Goal: Information Seeking & Learning: Check status

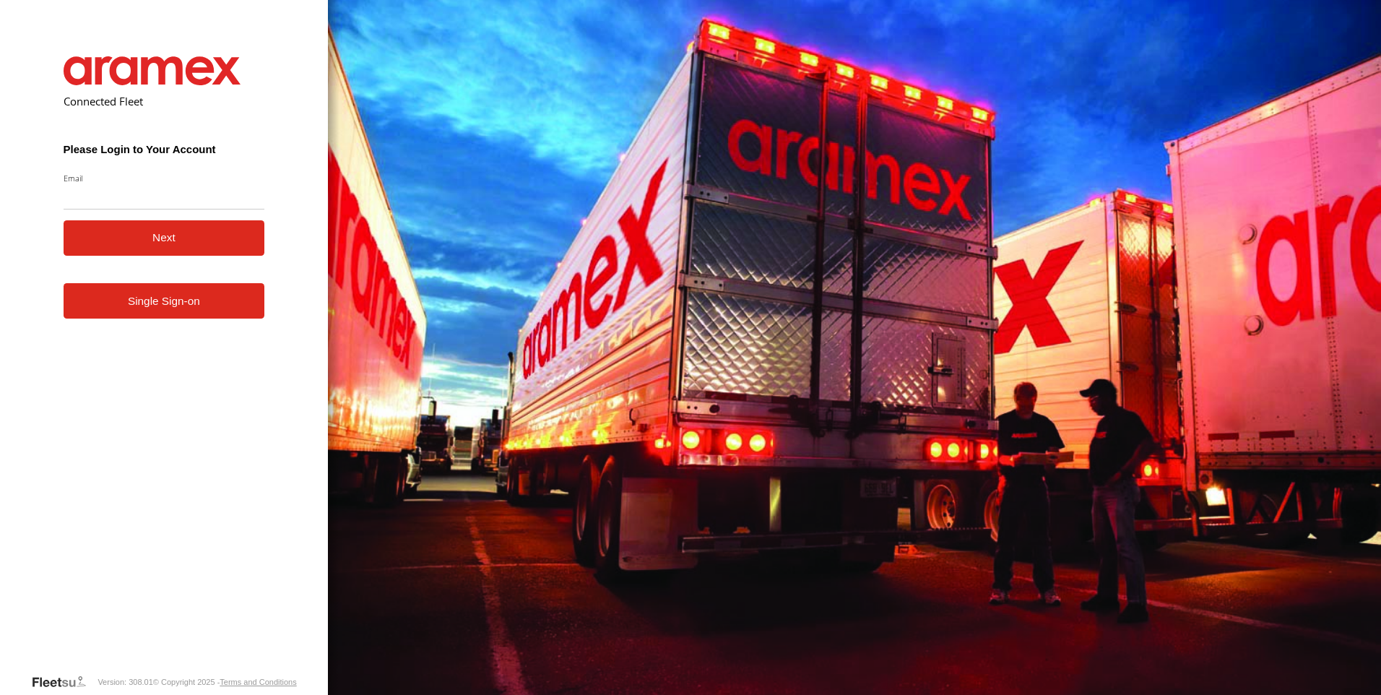
click at [107, 196] on input "Email" at bounding box center [164, 196] width 201 height 26
type input "**********"
click at [203, 244] on button "Next" at bounding box center [164, 237] width 201 height 35
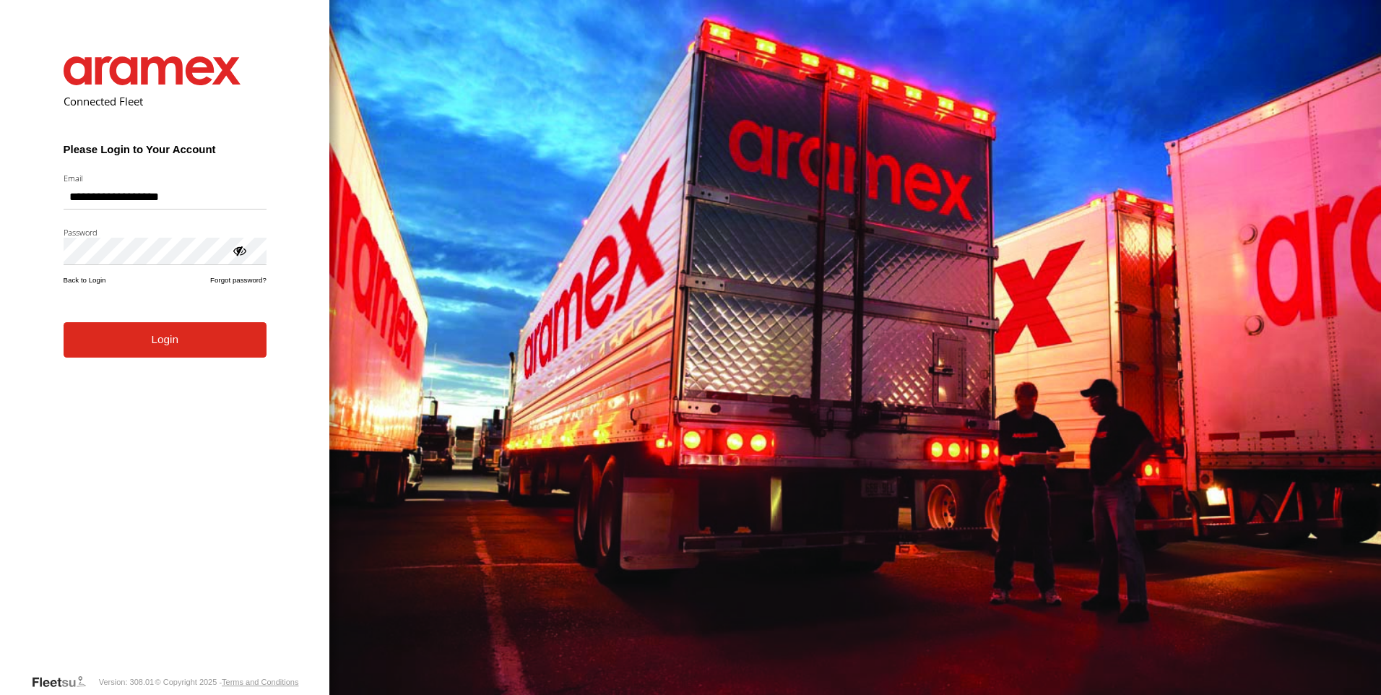
click at [188, 350] on button "Login" at bounding box center [165, 339] width 203 height 35
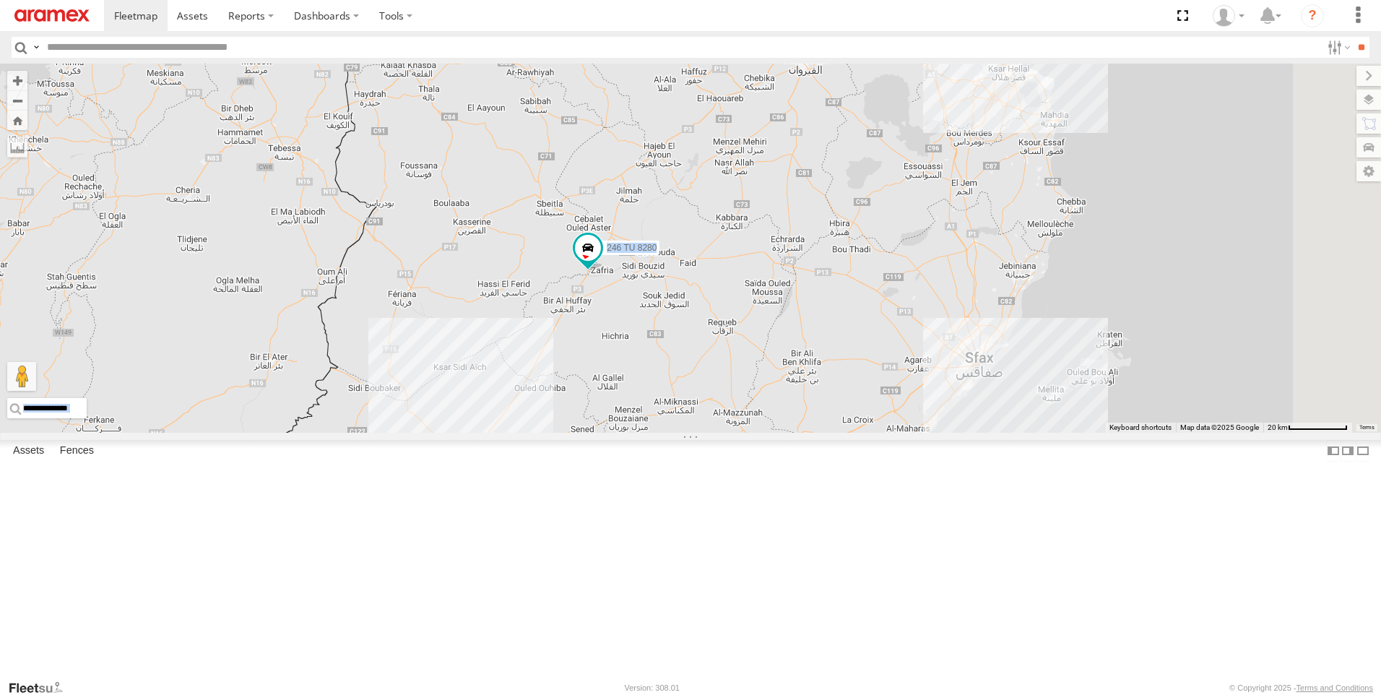
click at [1380, 103] on html at bounding box center [690, 347] width 1381 height 695
drag, startPoint x: 1383, startPoint y: 103, endPoint x: 1373, endPoint y: 99, distance: 11.0
click at [1373, 99] on label at bounding box center [1368, 100] width 25 height 20
click at [0, 0] on div "Basemaps" at bounding box center [0, 0] width 0 height 0
click at [0, 0] on span "Basemaps" at bounding box center [0, 0] width 0 height 0
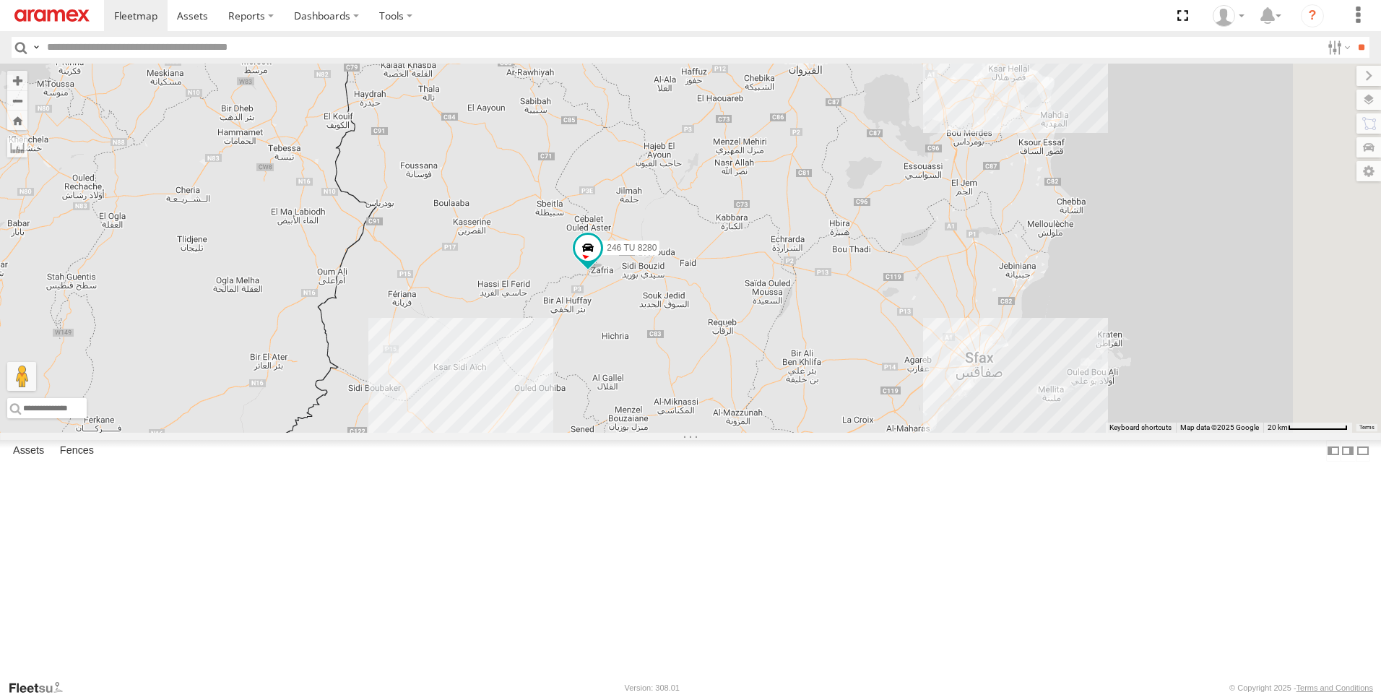
click at [0, 0] on span "Satellite + Roadmap" at bounding box center [0, 0] width 0 height 0
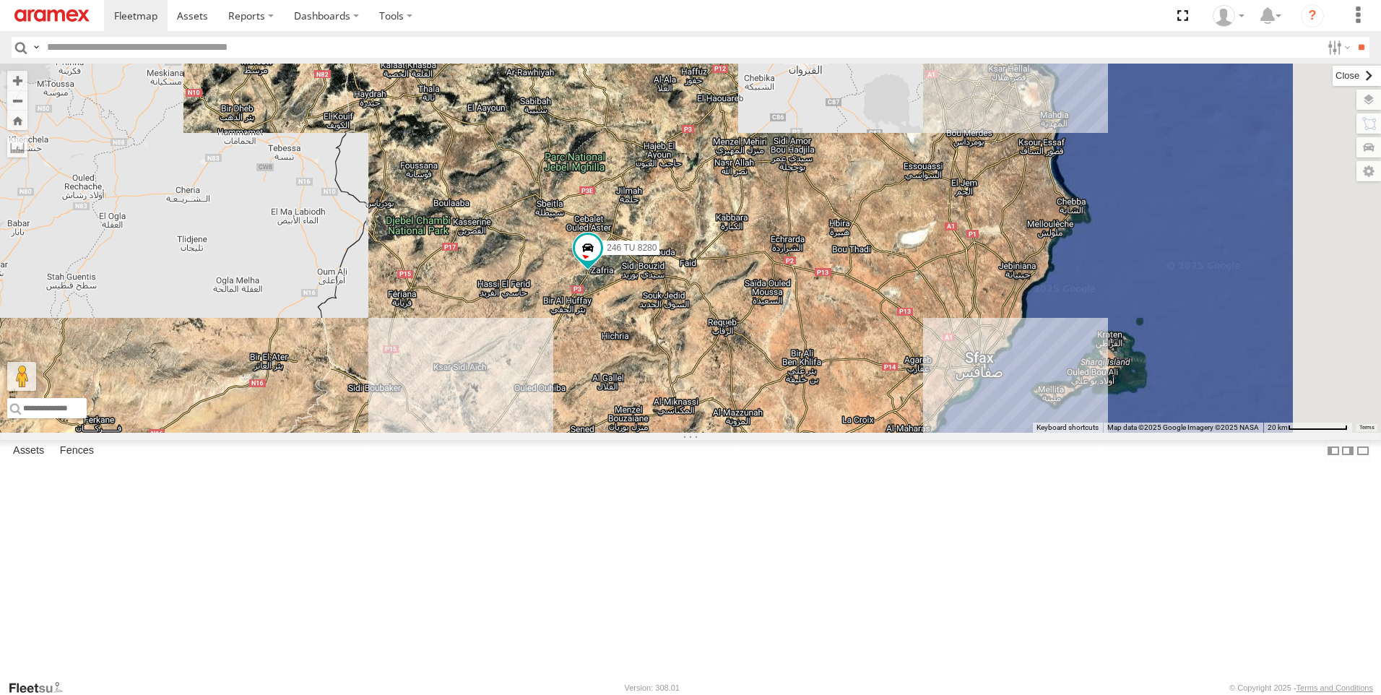
click at [1332, 82] on label at bounding box center [1356, 76] width 48 height 20
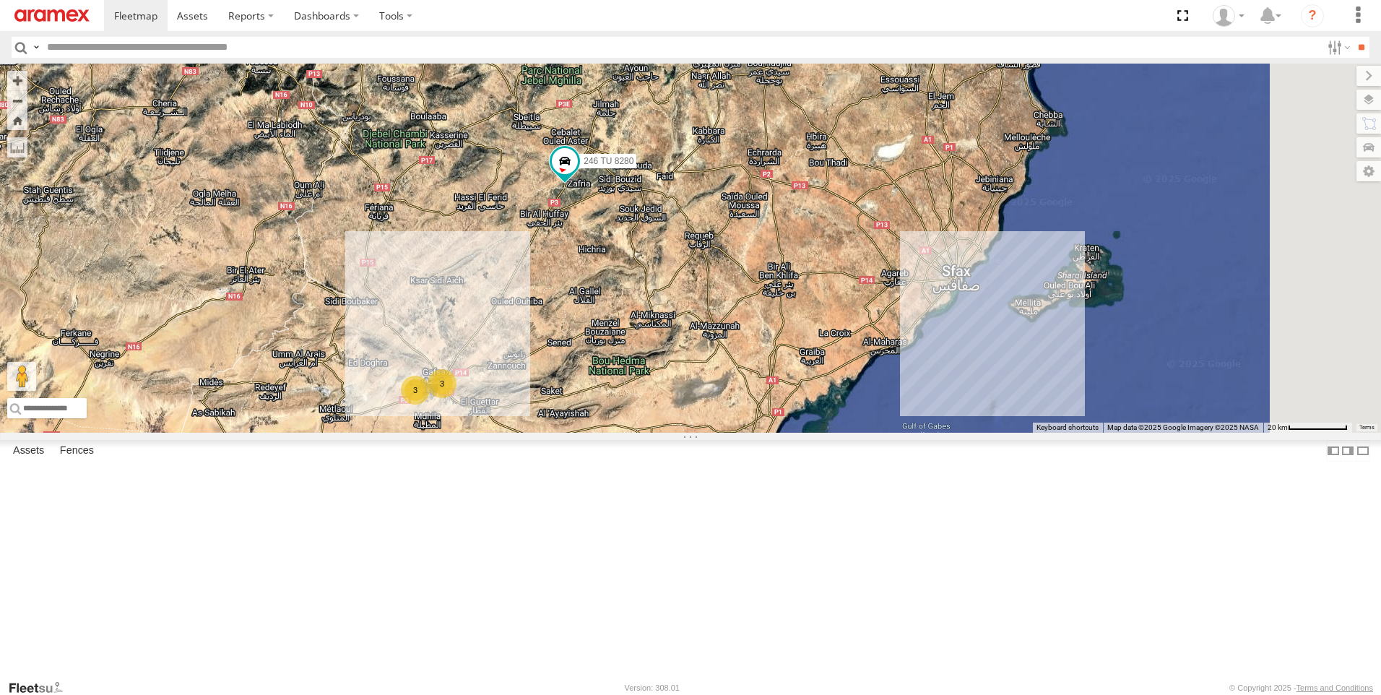
drag, startPoint x: 756, startPoint y: 463, endPoint x: 732, endPoint y: 370, distance: 96.3
click at [732, 370] on div "3 2 3 246 TU 8280" at bounding box center [690, 248] width 1381 height 369
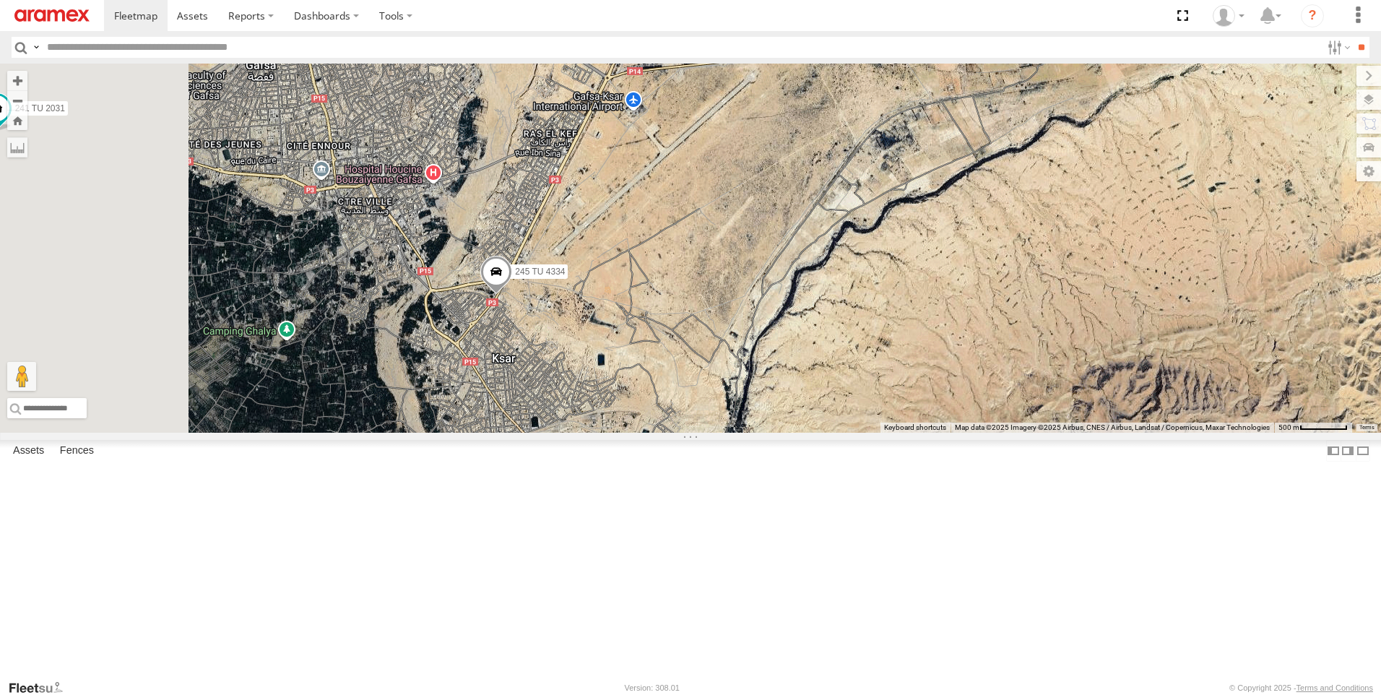
drag, startPoint x: 551, startPoint y: 258, endPoint x: 683, endPoint y: 454, distance: 236.7
click at [683, 433] on div "246 TU 8280 245 TU 4334 231 TU 3163 241 TU 2031" at bounding box center [690, 248] width 1381 height 369
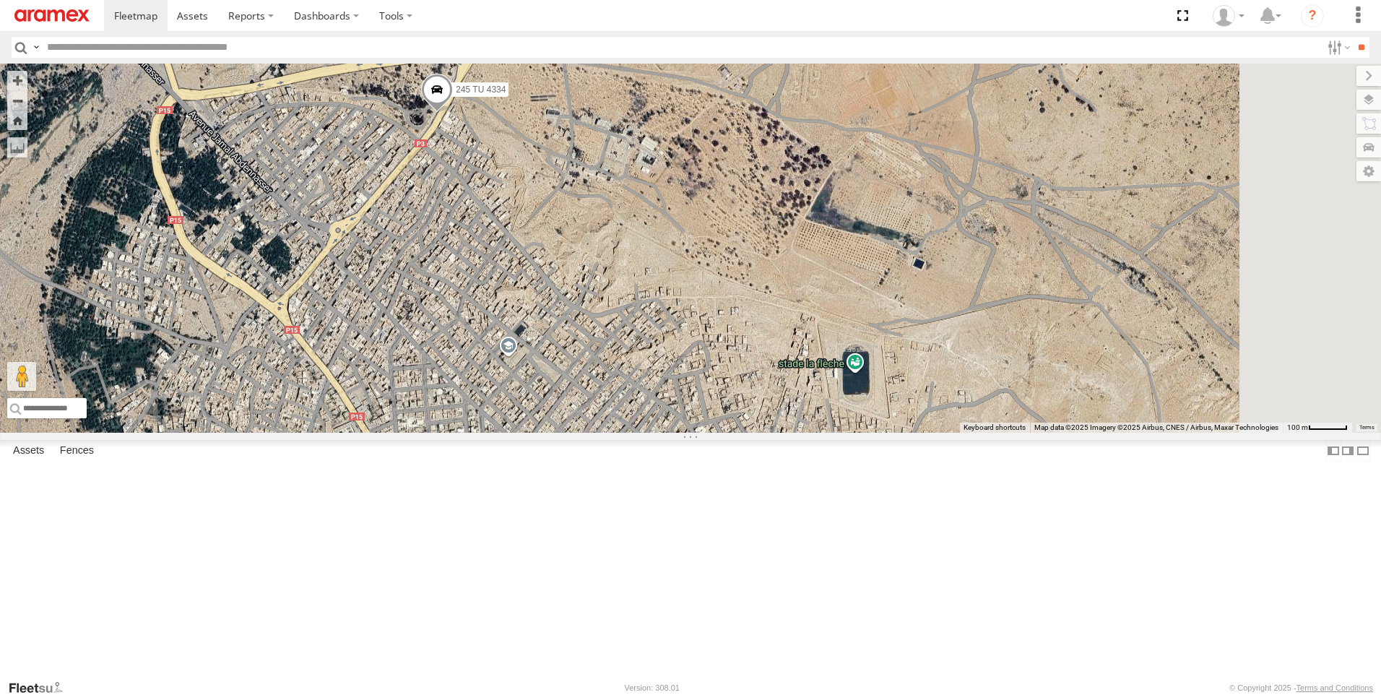
drag, startPoint x: 810, startPoint y: 251, endPoint x: 633, endPoint y: 370, distance: 213.3
click at [633, 370] on div "246 TU 8280 245 TU 4334 231 TU 3163 241 TU 2031" at bounding box center [690, 248] width 1381 height 369
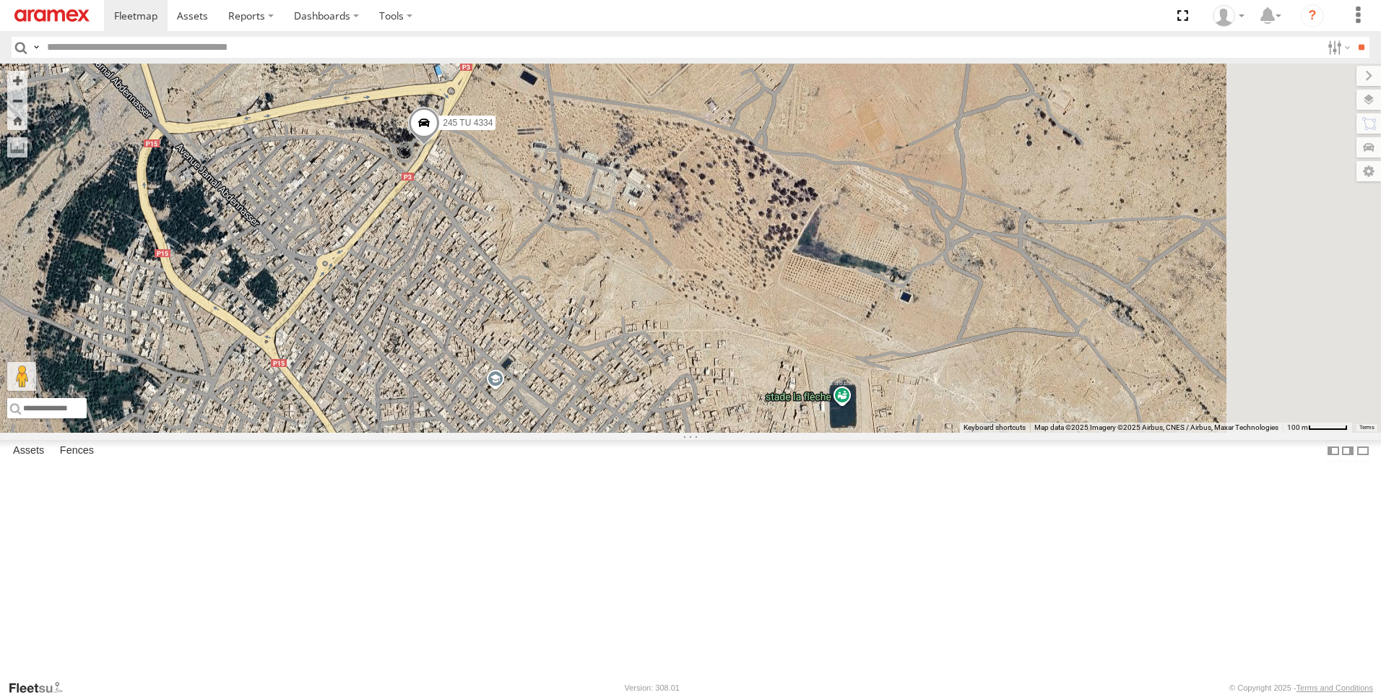
drag, startPoint x: 624, startPoint y: 287, endPoint x: 584, endPoint y: 331, distance: 59.3
click at [602, 318] on div "246 TU 8280 245 TU 4334 231 TU 3163 241 TU 2031" at bounding box center [690, 248] width 1381 height 369
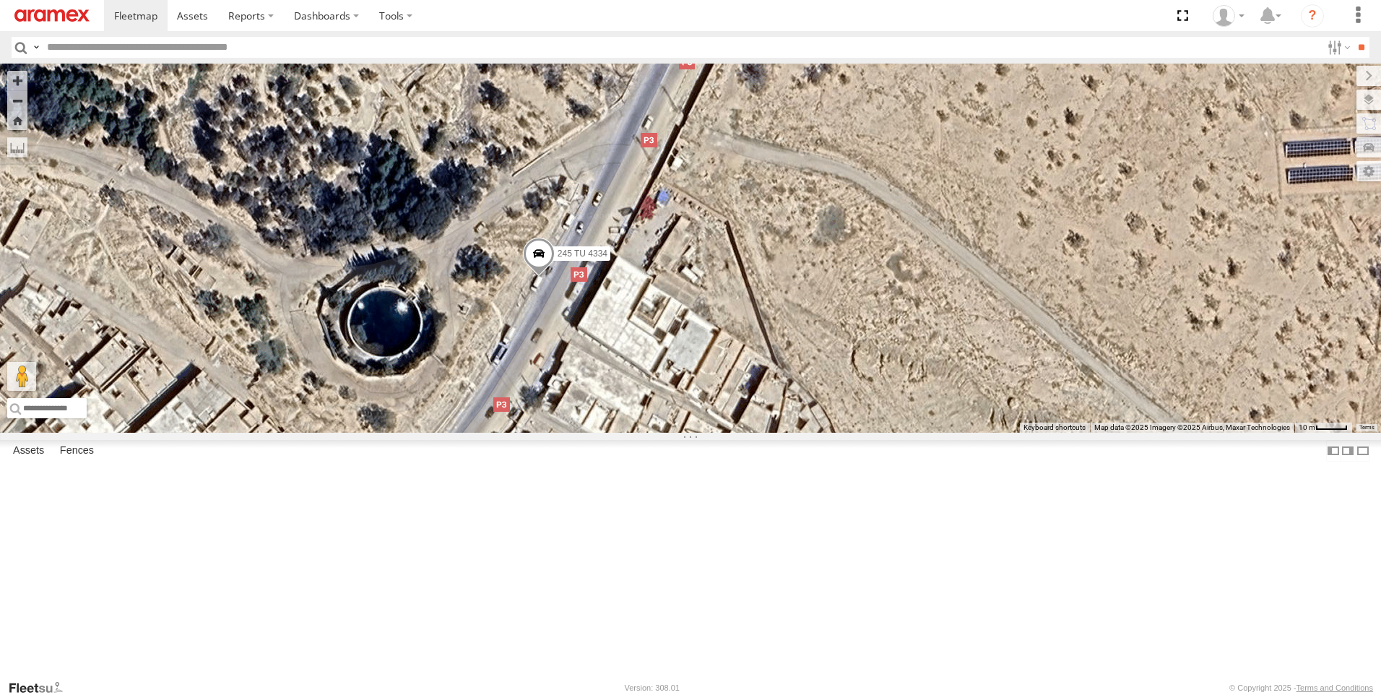
drag, startPoint x: 521, startPoint y: 318, endPoint x: 655, endPoint y: 534, distance: 253.7
click at [672, 433] on div "246 TU 8280 245 TU 4334 231 TU 3163 241 TU 2031" at bounding box center [690, 248] width 1381 height 369
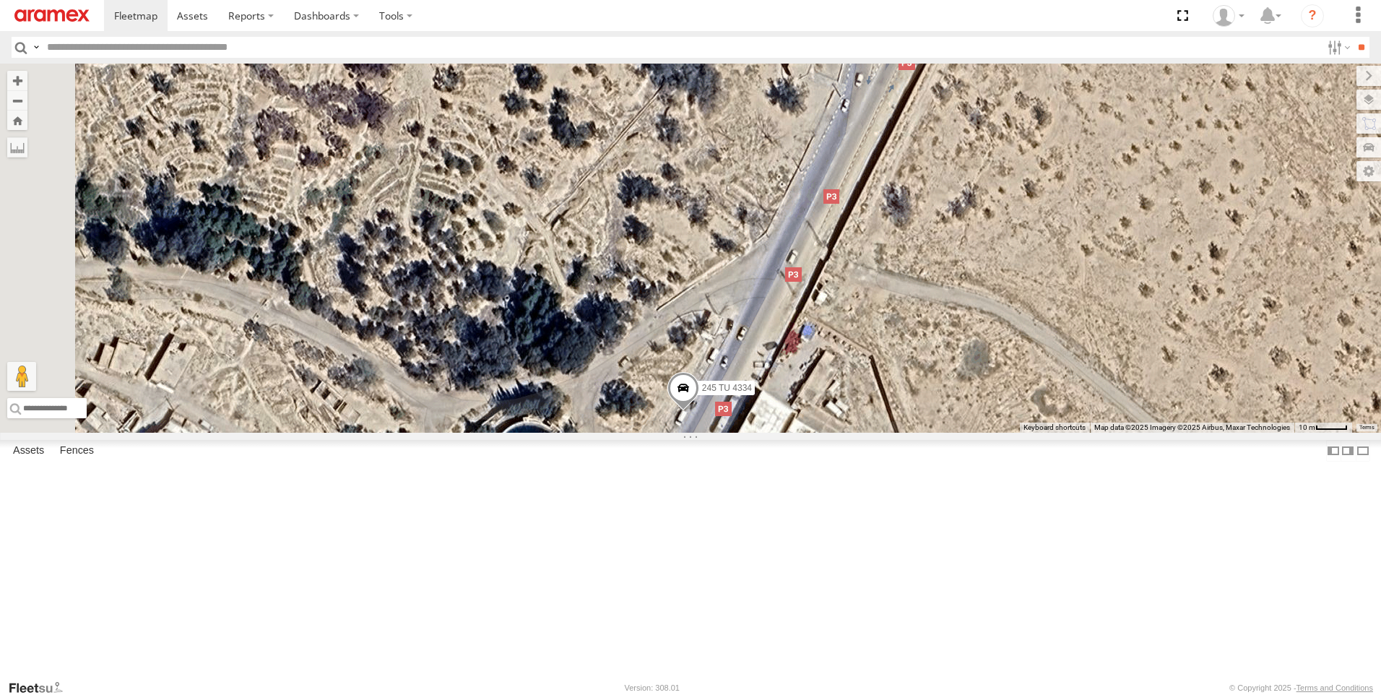
drag, startPoint x: 831, startPoint y: 294, endPoint x: 1073, endPoint y: 352, distance: 248.9
click at [1073, 352] on div "246 TU 8280 245 TU 4334 231 TU 3163 241 TU 2031" at bounding box center [690, 248] width 1381 height 369
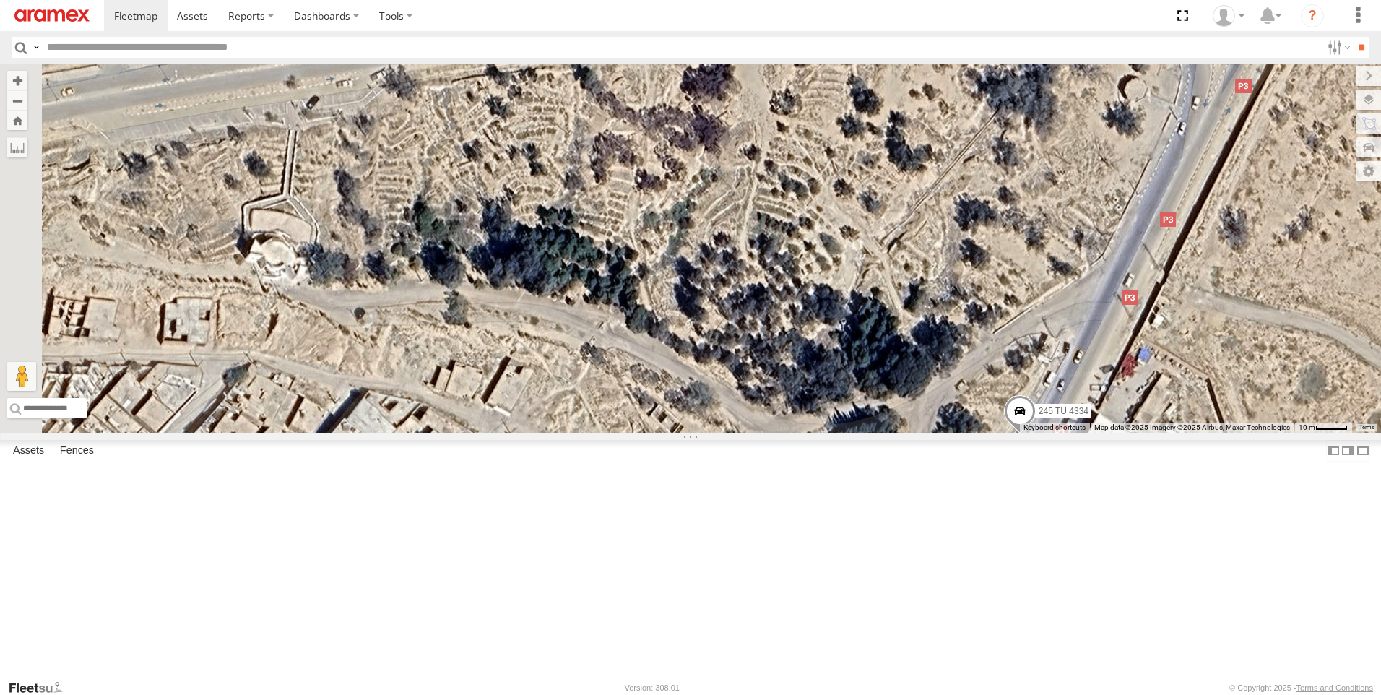
drag, startPoint x: 705, startPoint y: 376, endPoint x: 982, endPoint y: 508, distance: 307.2
click at [982, 433] on div "246 TU 8280 245 TU 4334 231 TU 3163 241 TU 2031" at bounding box center [690, 248] width 1381 height 369
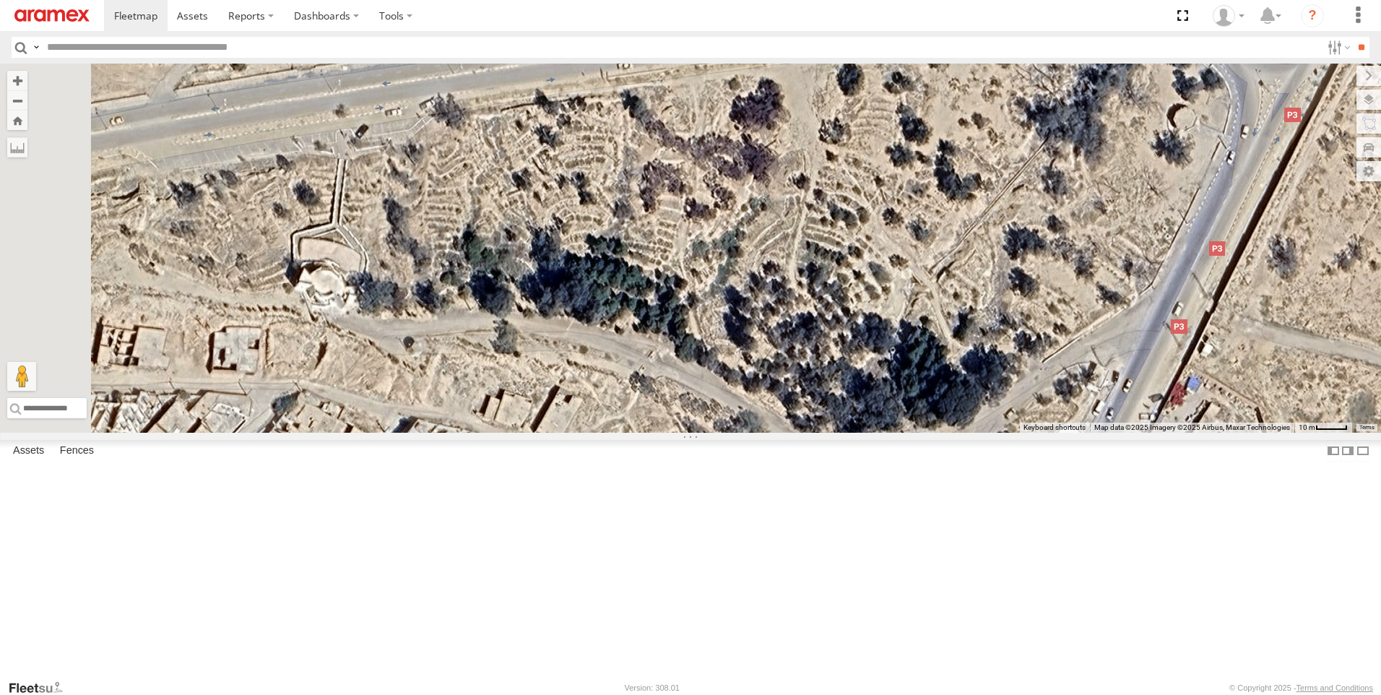
drag, startPoint x: 488, startPoint y: 422, endPoint x: 537, endPoint y: 449, distance: 56.3
click at [537, 433] on div "246 TU 8280 245 TU 4334 231 TU 3163 241 TU 2031" at bounding box center [690, 248] width 1381 height 369
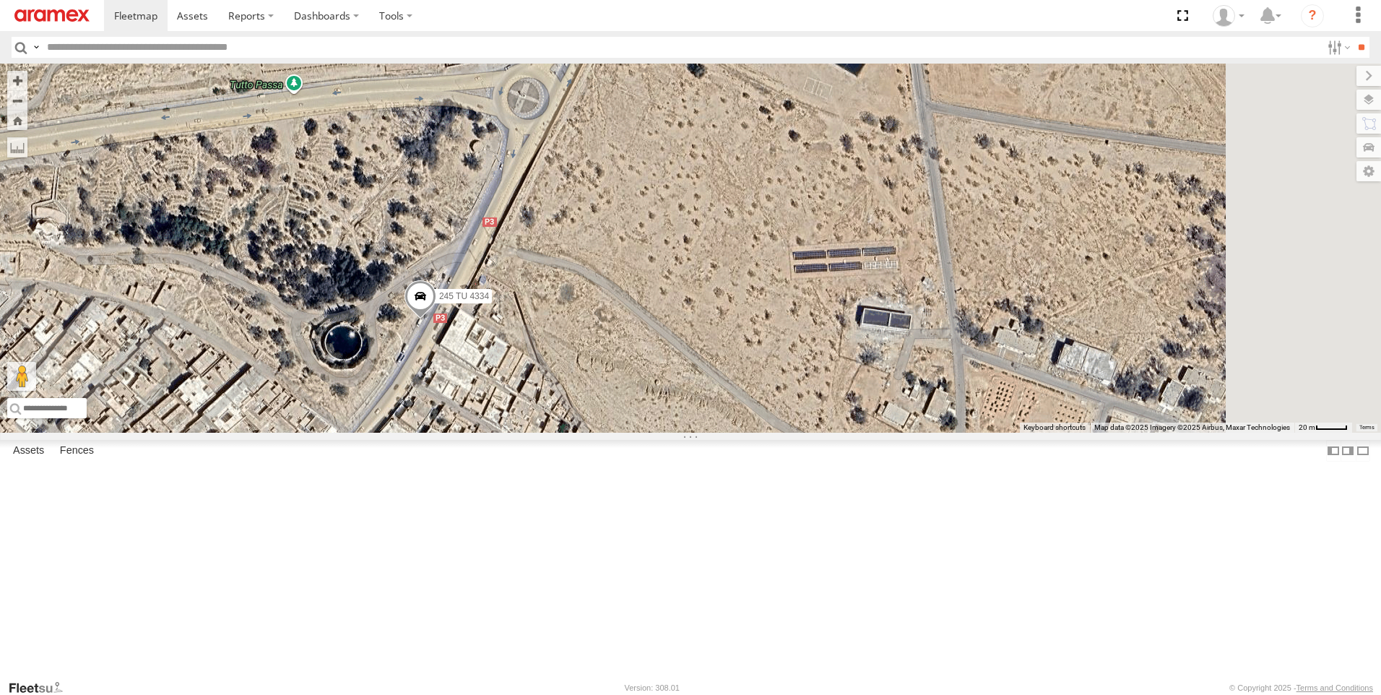
drag, startPoint x: 695, startPoint y: 475, endPoint x: 475, endPoint y: 491, distance: 220.8
click at [475, 433] on div "246 TU 8280 245 TU 4334 231 TU 3163 241 TU 2031" at bounding box center [690, 248] width 1381 height 369
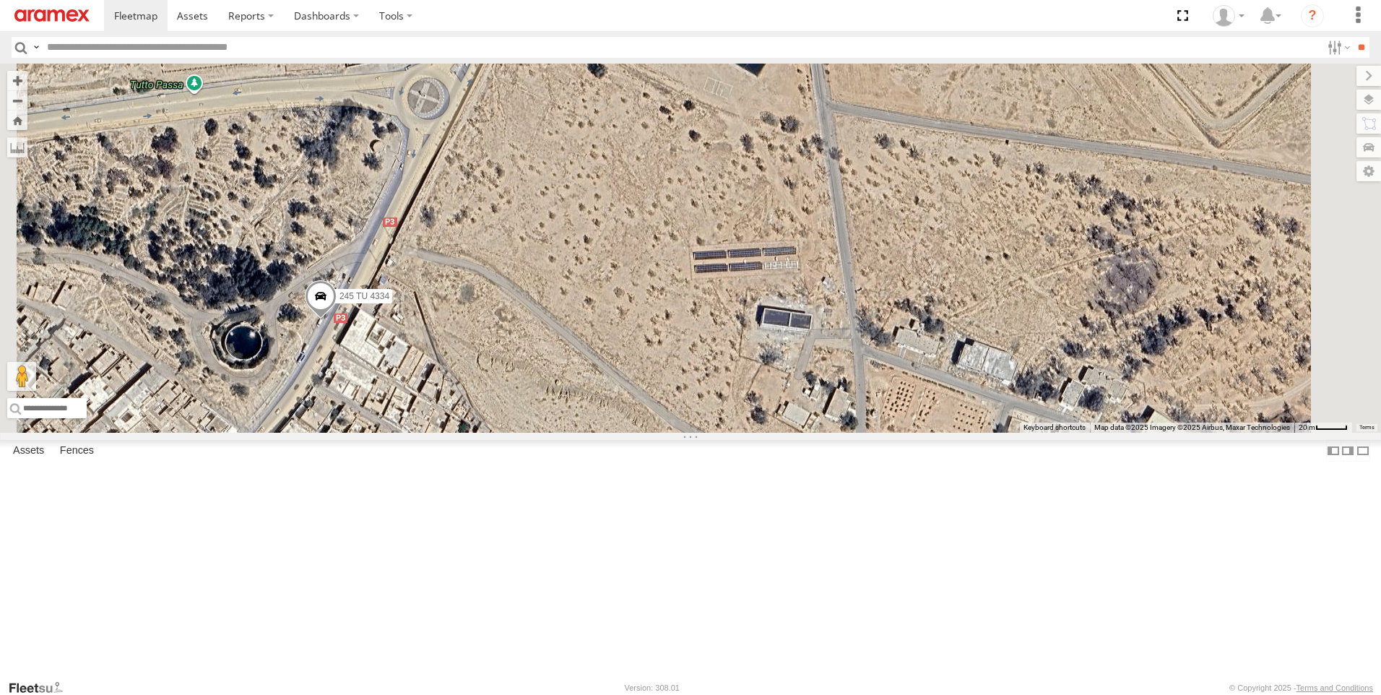
click at [0, 0] on div "241 TU 2031 Gafsa Branch" at bounding box center [0, 0] width 0 height 0
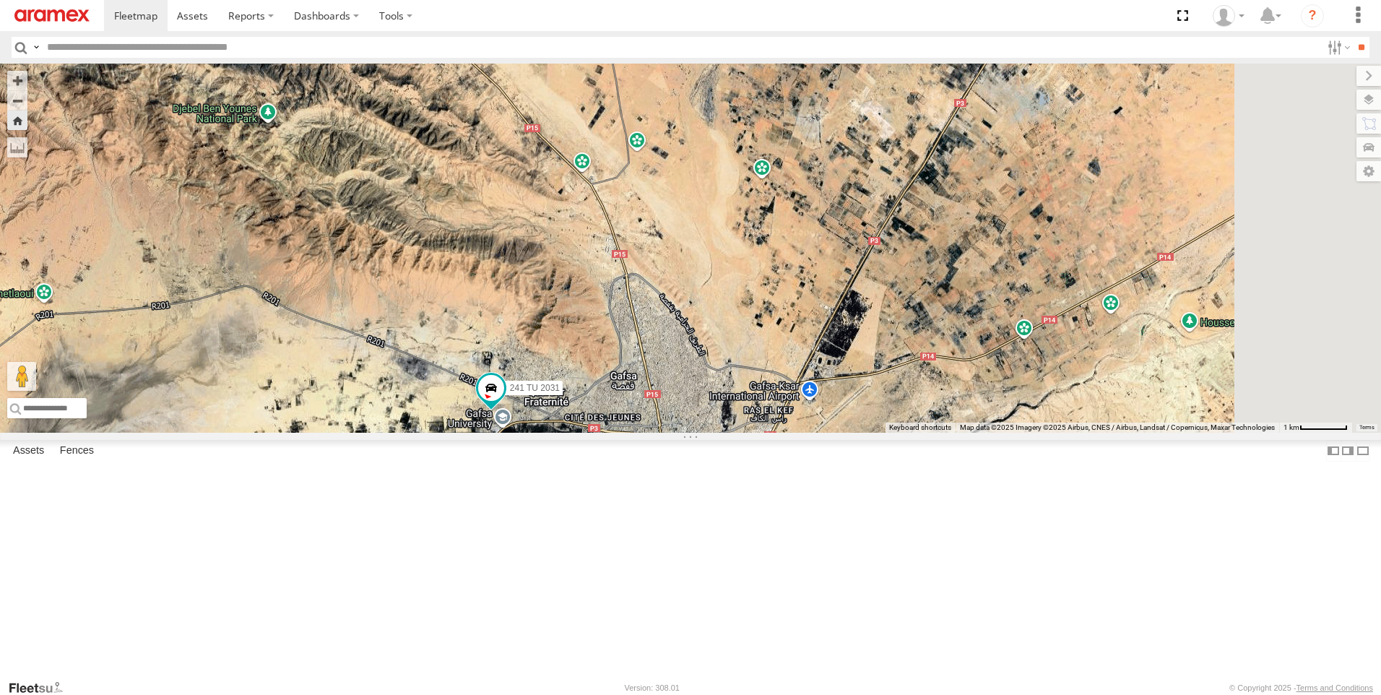
drag, startPoint x: 955, startPoint y: 459, endPoint x: 684, endPoint y: 516, distance: 276.9
click at [724, 433] on div "241 TU 2031" at bounding box center [690, 248] width 1381 height 369
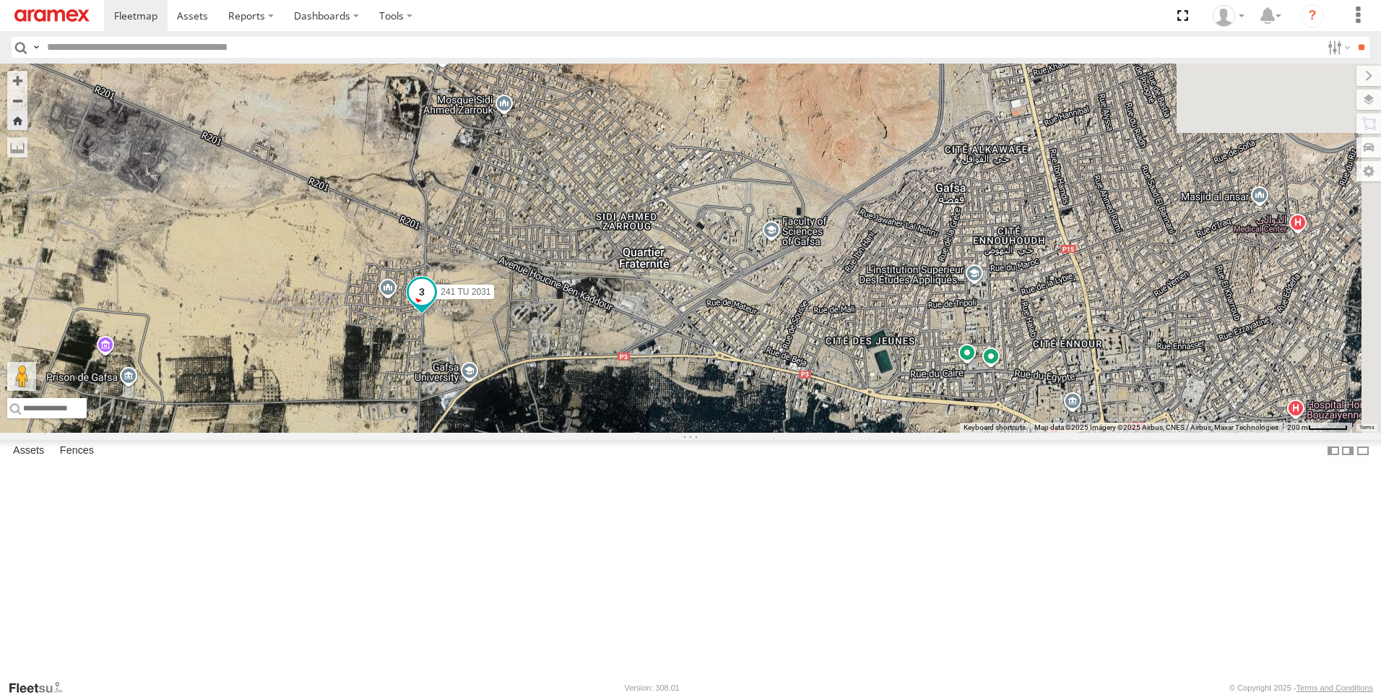
drag, startPoint x: 805, startPoint y: 565, endPoint x: 599, endPoint y: 433, distance: 245.0
click at [438, 314] on span at bounding box center [422, 294] width 32 height 39
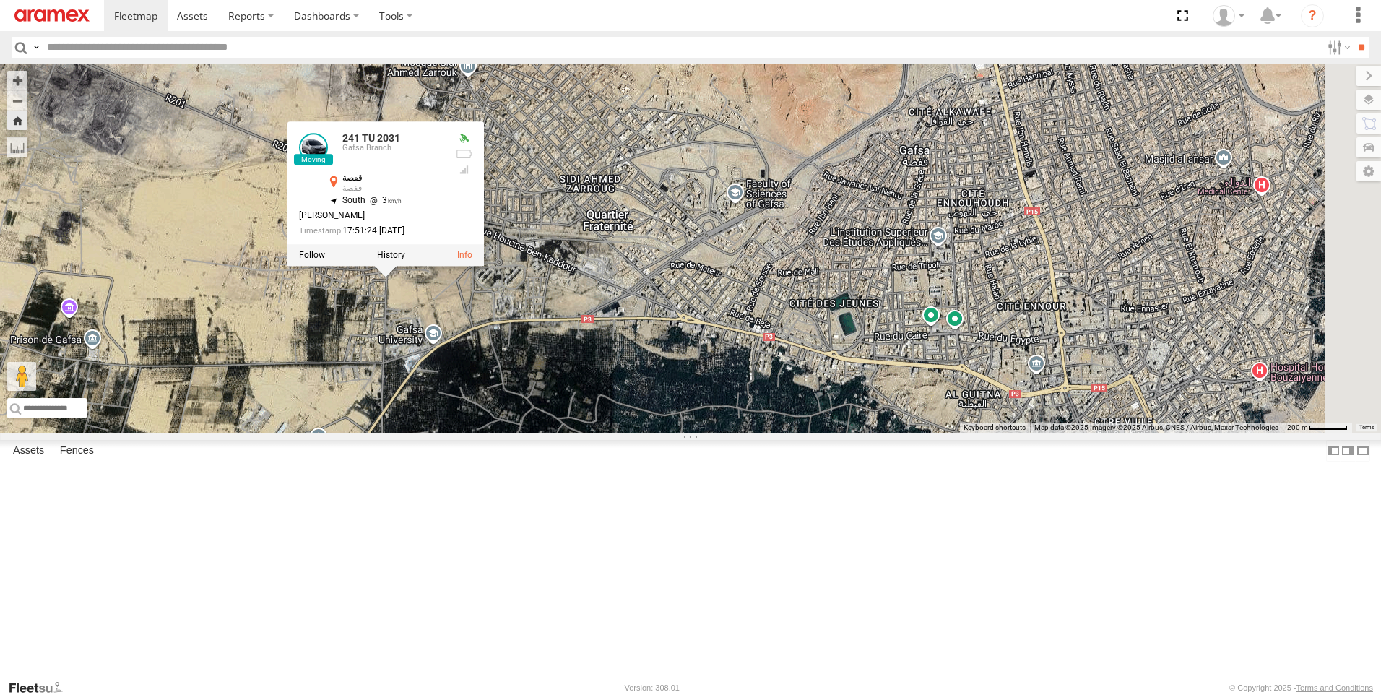
click at [623, 420] on div "241 TU 2031 241 TU 2031 Gafsa Branch قفصة قفصة 34.42519 , 8.74423 [GEOGRAPHIC_D…" at bounding box center [690, 248] width 1381 height 369
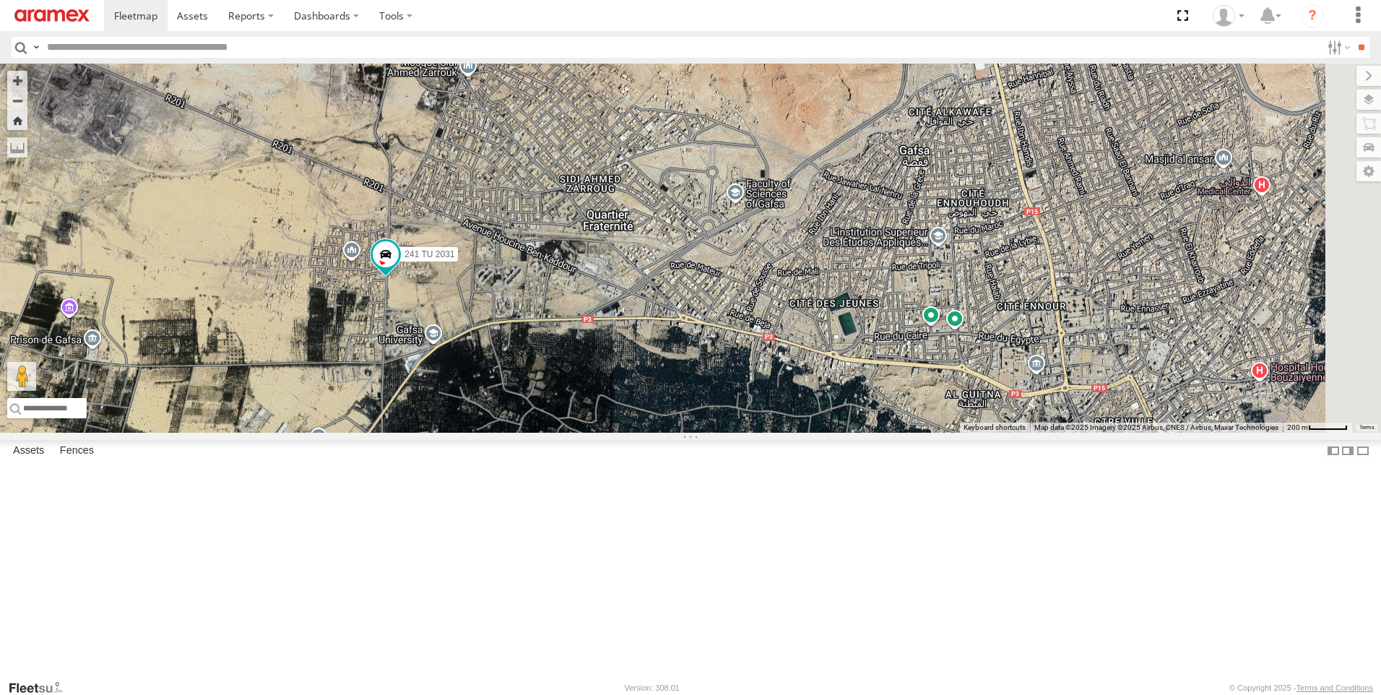
click at [0, 0] on div "Gafsa Branch" at bounding box center [0, 0] width 0 height 0
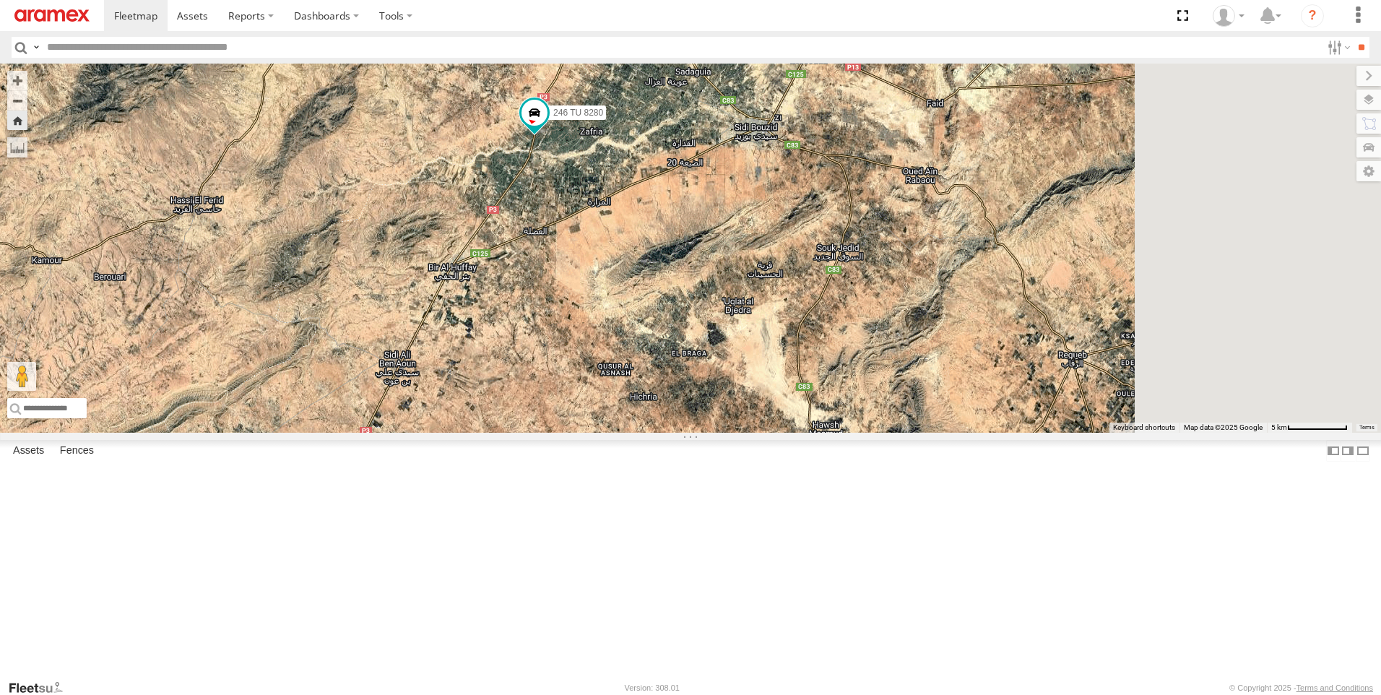
drag, startPoint x: 858, startPoint y: 487, endPoint x: 618, endPoint y: 292, distance: 308.6
click at [618, 292] on div "246 TU 8280" at bounding box center [690, 248] width 1381 height 369
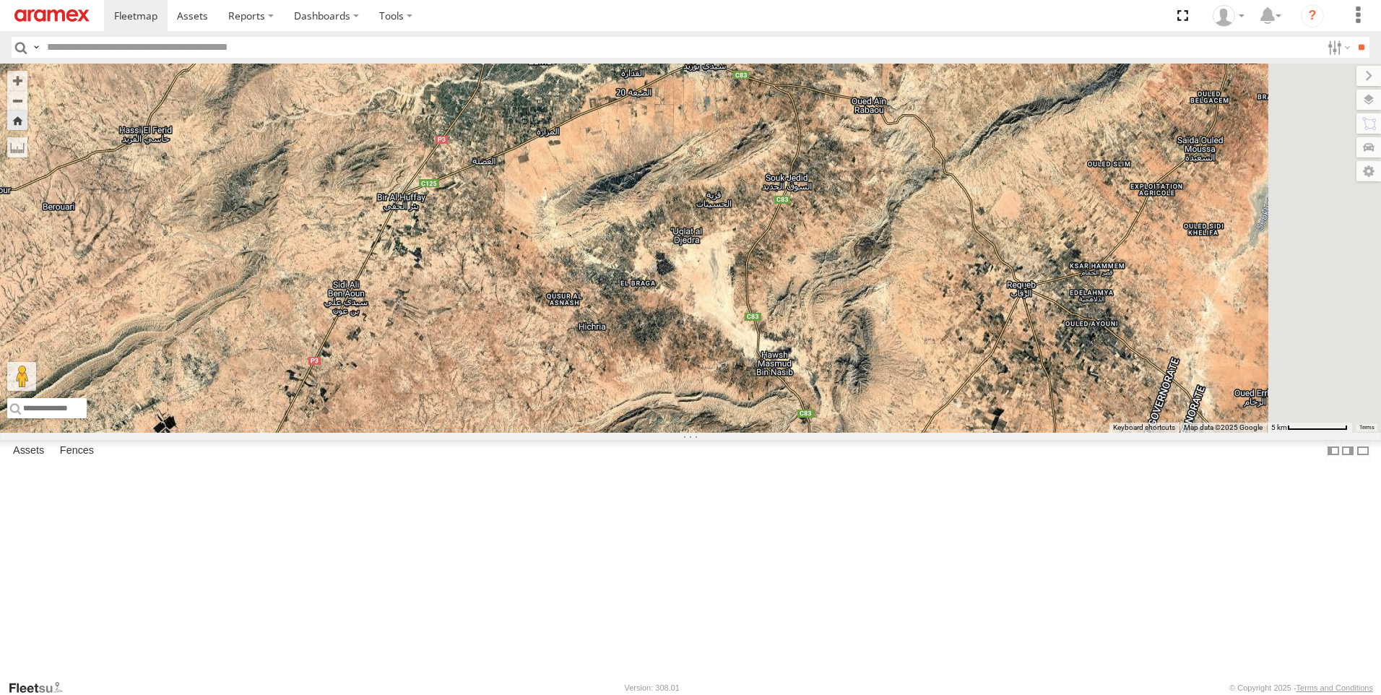
click at [0, 0] on div "245 TU 9063" at bounding box center [0, 0] width 0 height 0
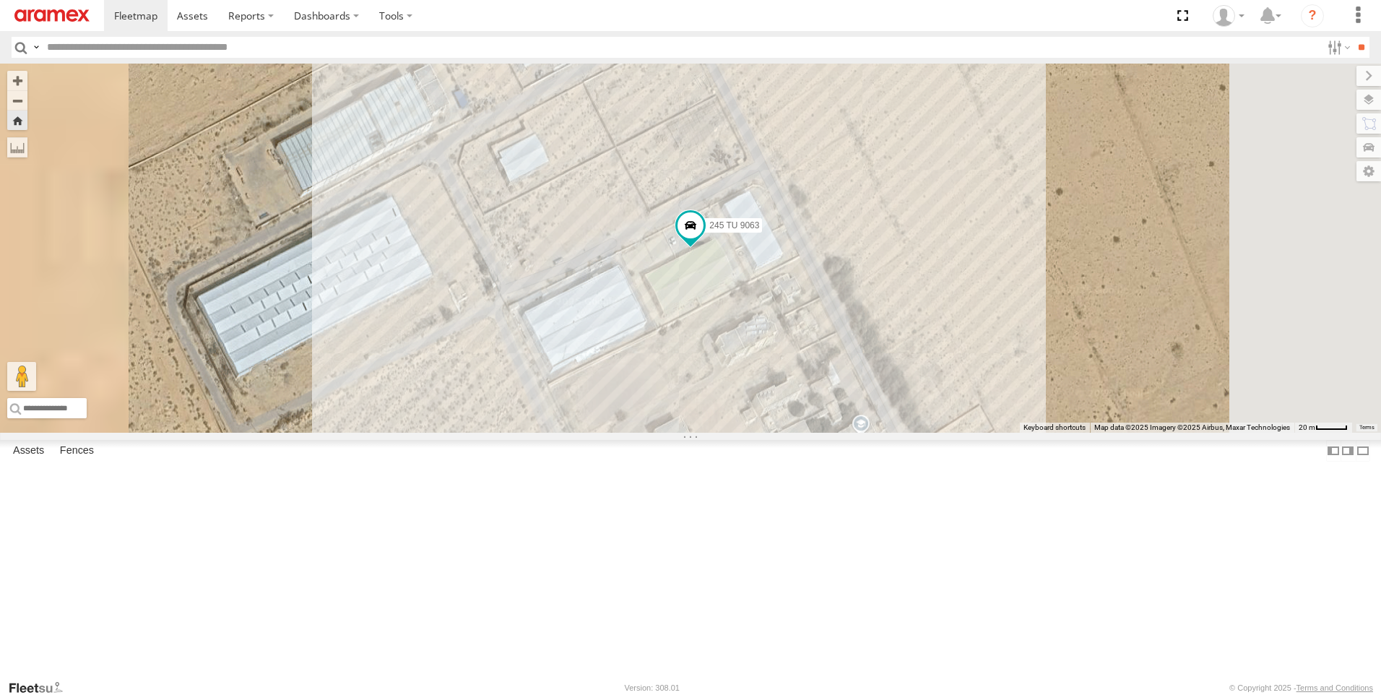
click at [0, 0] on div "Gafsa Branch" at bounding box center [0, 0] width 0 height 0
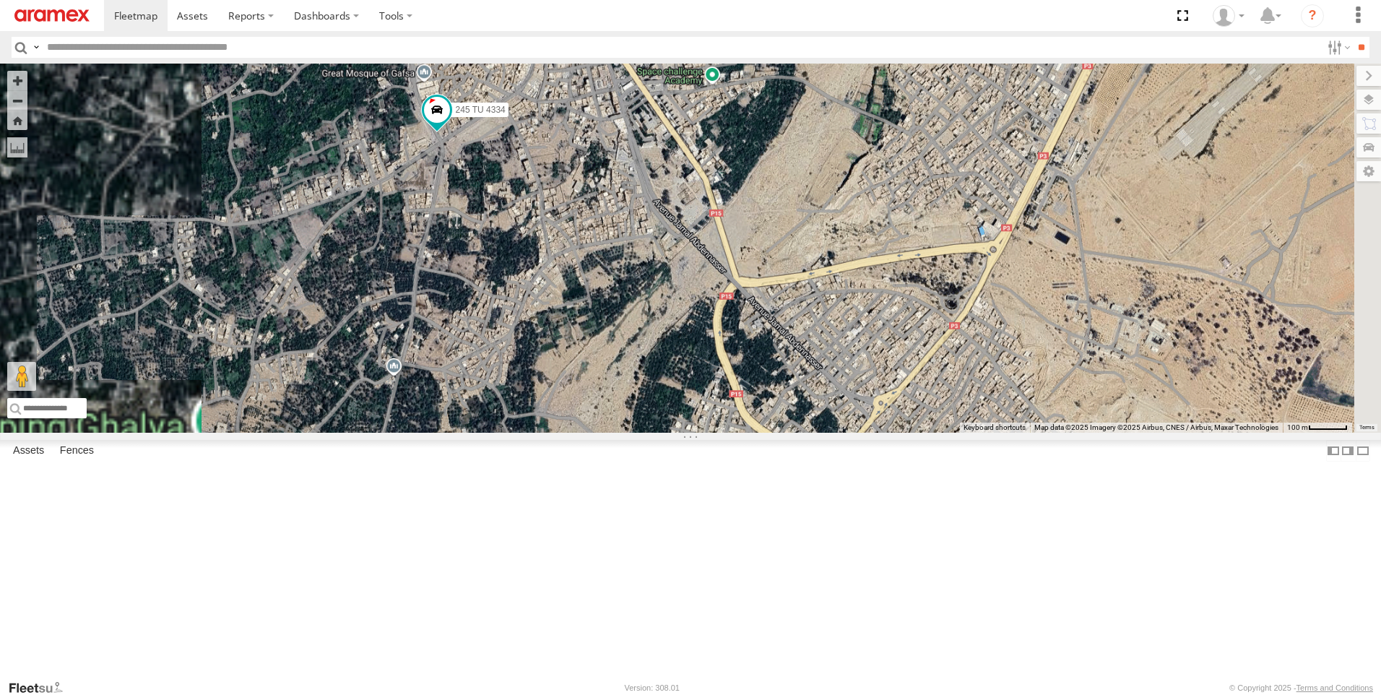
drag, startPoint x: 618, startPoint y: 143, endPoint x: 662, endPoint y: 399, distance: 259.4
click at [662, 399] on div "245 TU 4334" at bounding box center [690, 248] width 1381 height 369
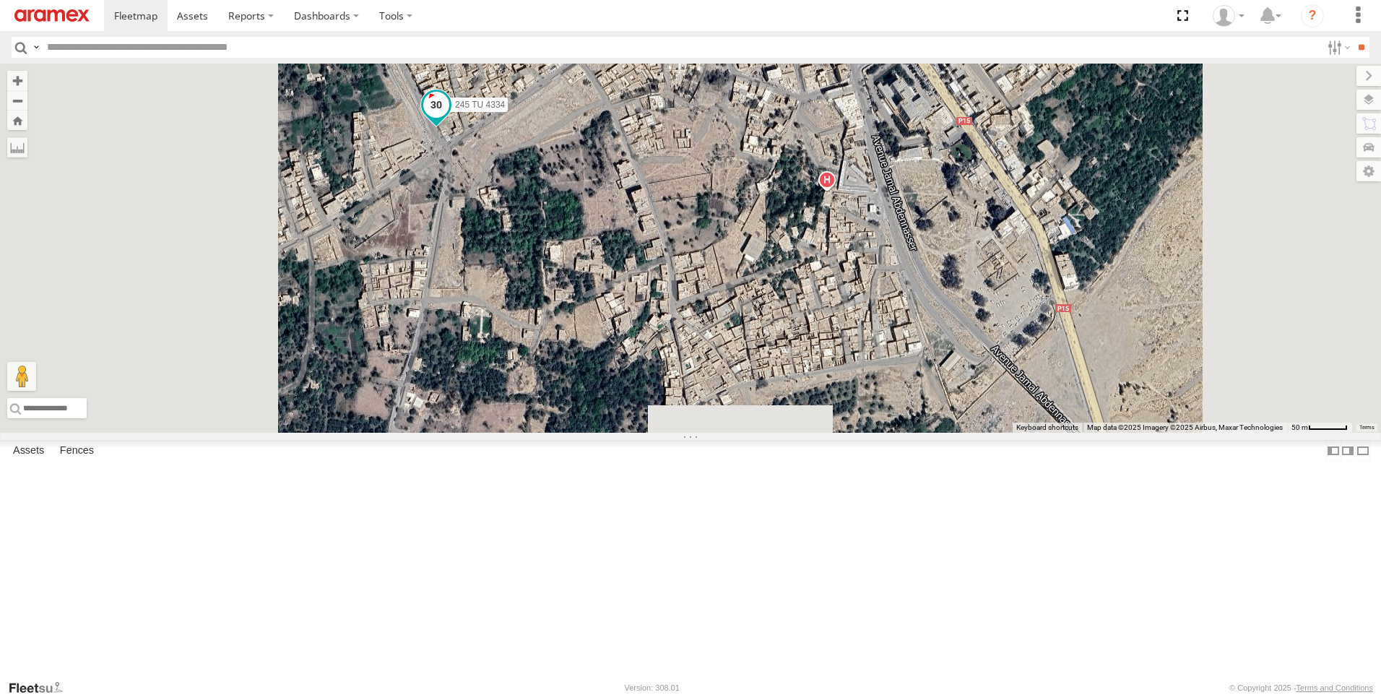
click at [449, 117] on span at bounding box center [436, 104] width 26 height 26
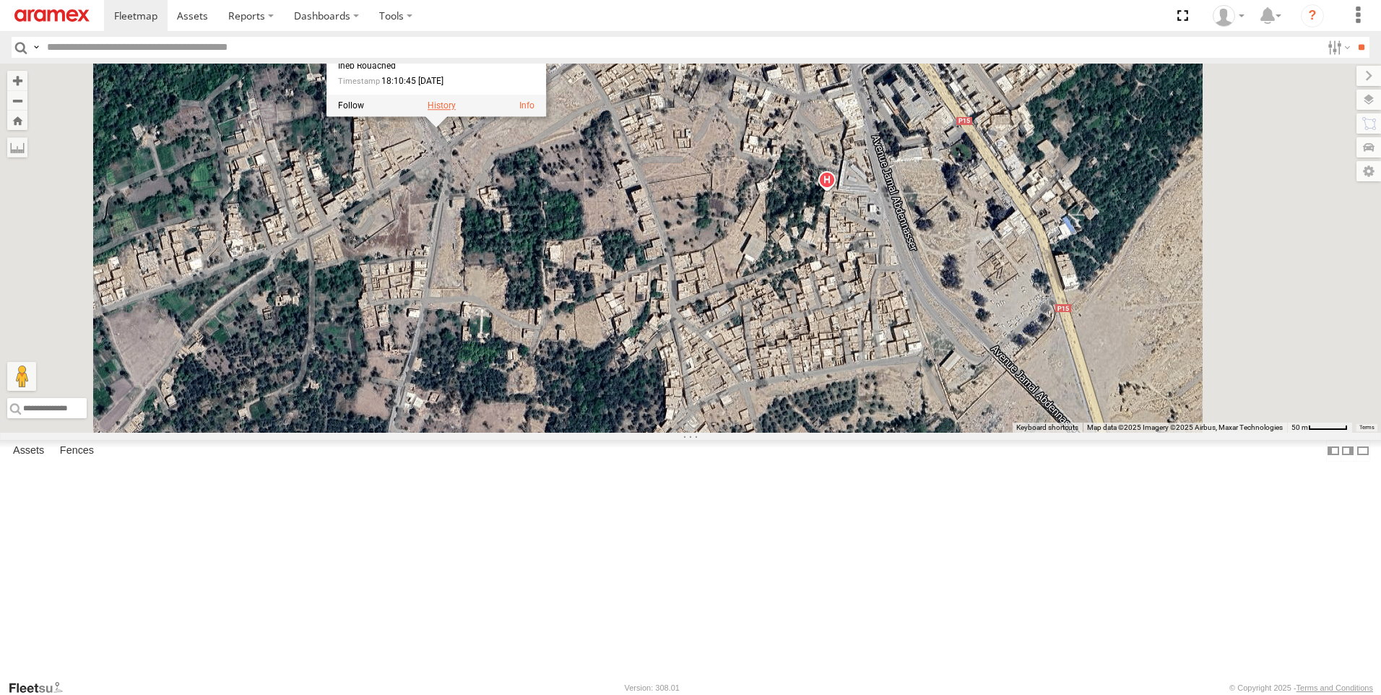
click at [456, 110] on label at bounding box center [442, 105] width 28 height 10
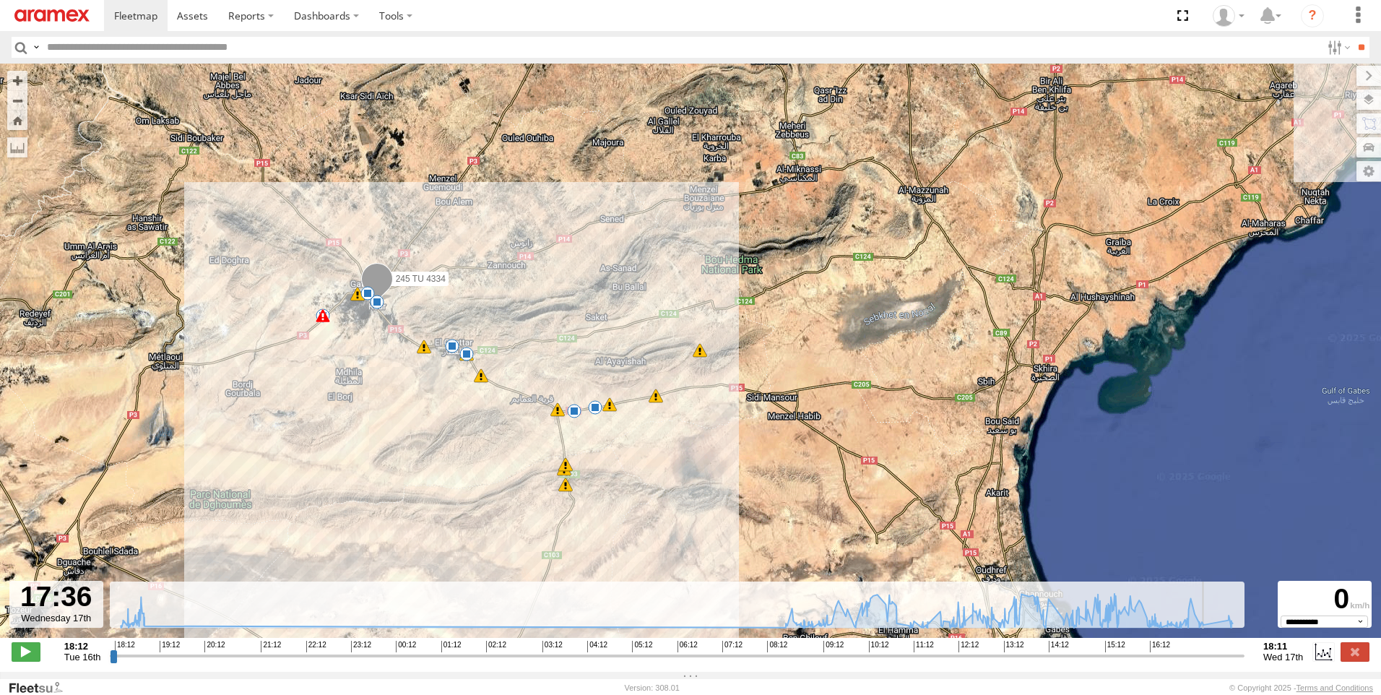
drag, startPoint x: 114, startPoint y: 667, endPoint x: 1212, endPoint y: 671, distance: 1097.7
click at [1212, 662] on input "range" at bounding box center [677, 655] width 1134 height 14
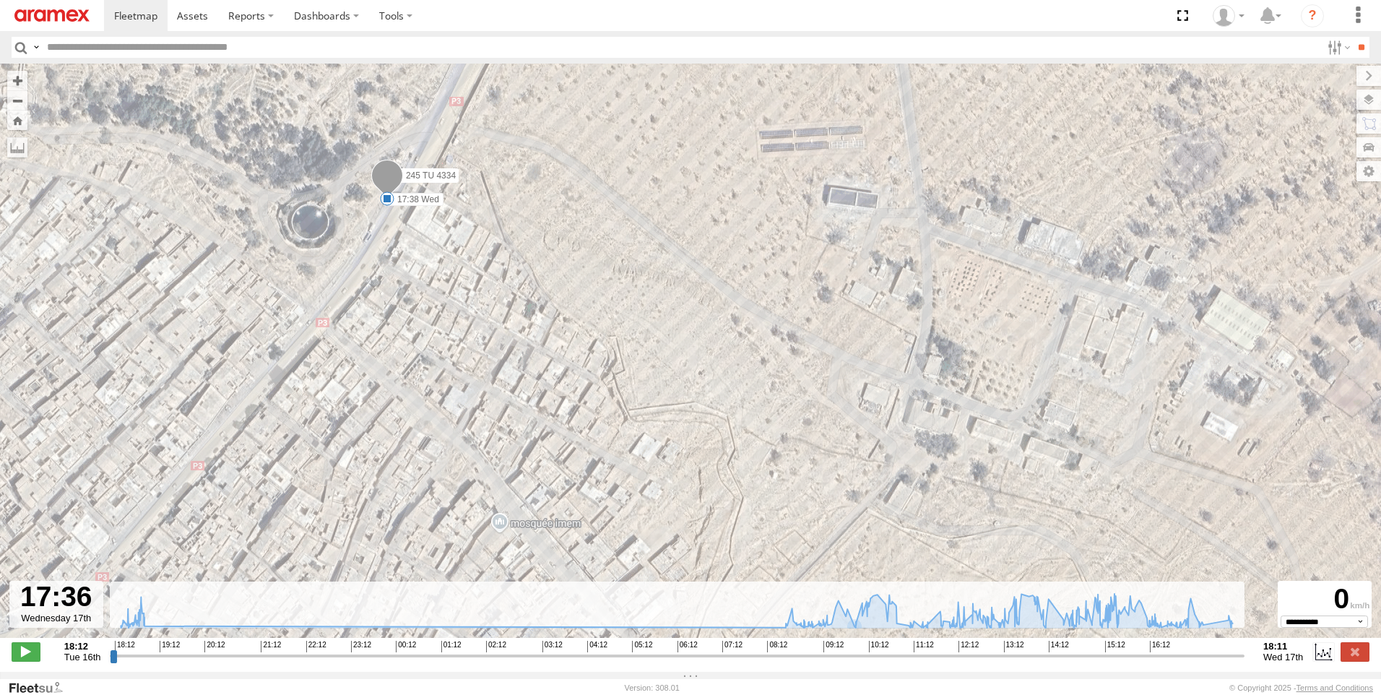
drag, startPoint x: 446, startPoint y: 282, endPoint x: 472, endPoint y: 391, distance: 112.6
click at [472, 391] on div "245 TU 4334 18:46 Tue 07:37 Wed 09:13 Wed 09:49 Wed 10:59 Wed 12:31 Wed 13:17 W…" at bounding box center [690, 358] width 1381 height 589
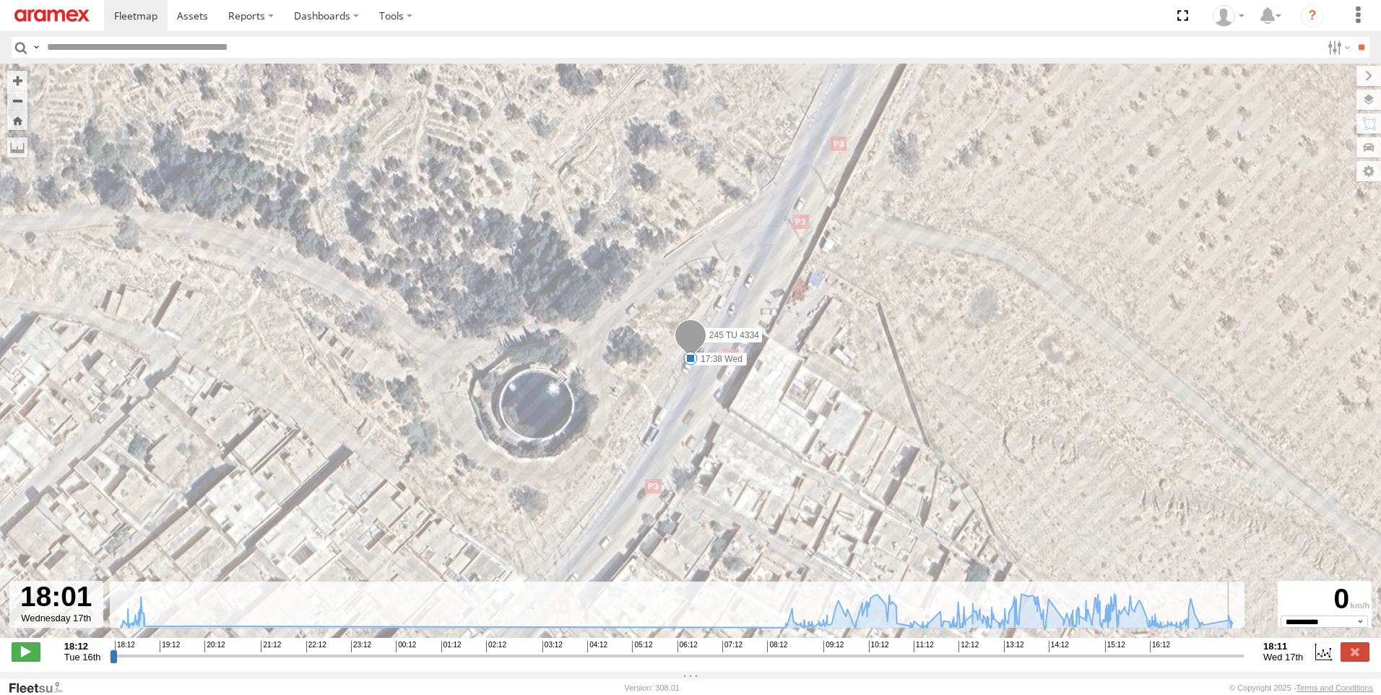
drag, startPoint x: 1214, startPoint y: 661, endPoint x: 1232, endPoint y: 658, distance: 18.4
click at [1232, 658] on input "range" at bounding box center [677, 655] width 1134 height 14
click at [40, 656] on span at bounding box center [26, 651] width 29 height 19
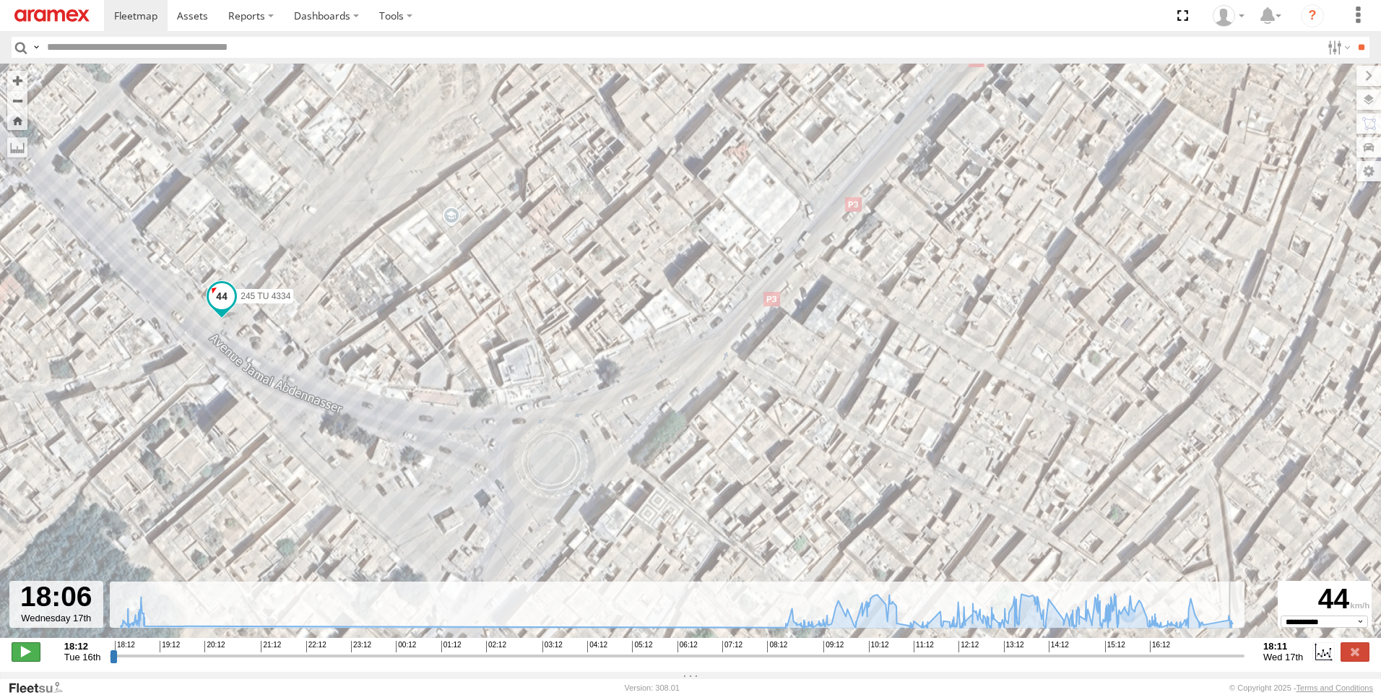
click at [37, 654] on span at bounding box center [26, 651] width 29 height 19
click at [1342, 656] on label at bounding box center [1354, 651] width 29 height 19
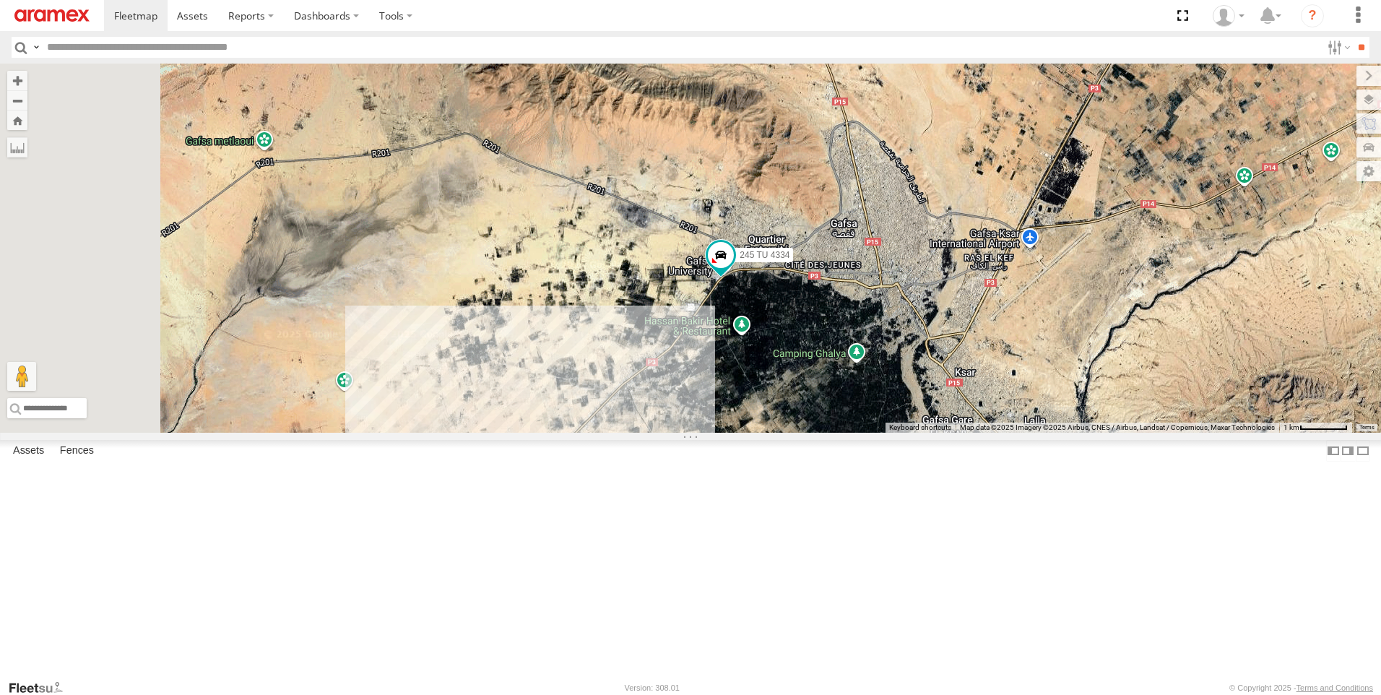
drag, startPoint x: 683, startPoint y: 440, endPoint x: 1016, endPoint y: 438, distance: 332.9
click at [1016, 433] on div "245 TU 4334" at bounding box center [690, 248] width 1381 height 369
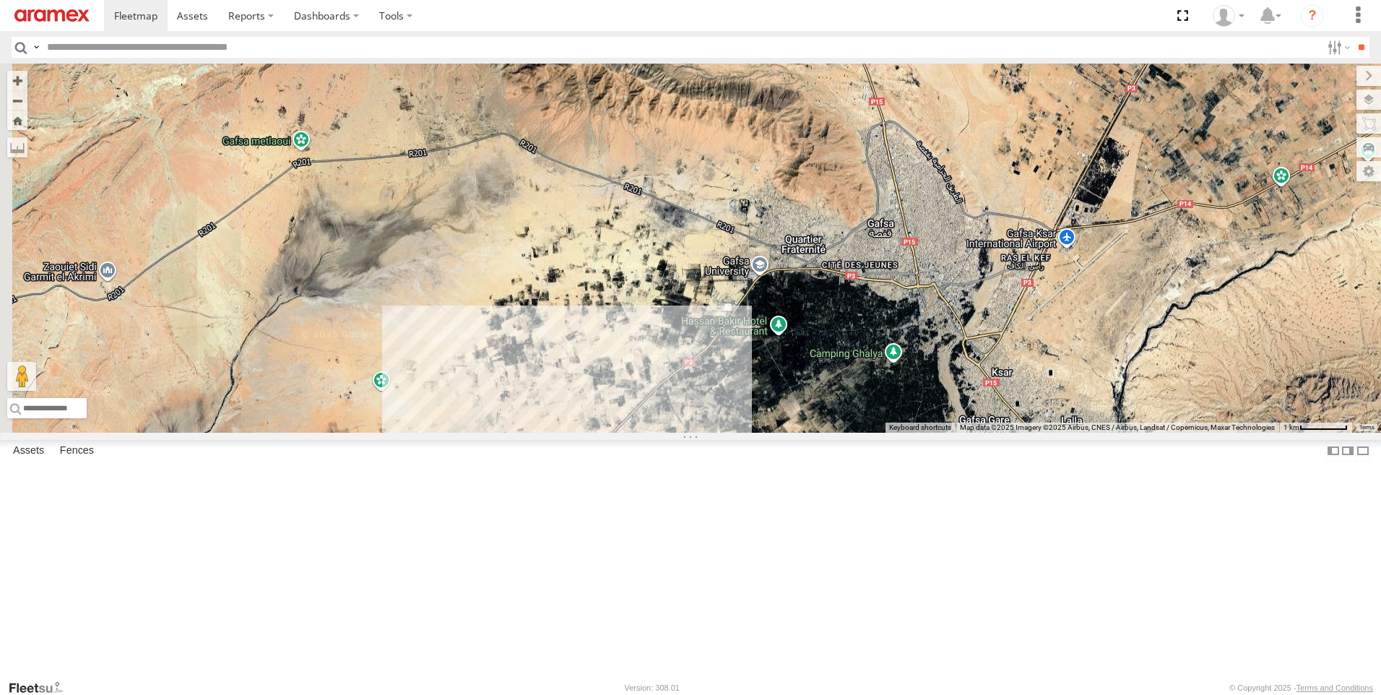
click at [0, 0] on div "246 TU 8280 Gafsa Branch" at bounding box center [0, 0] width 0 height 0
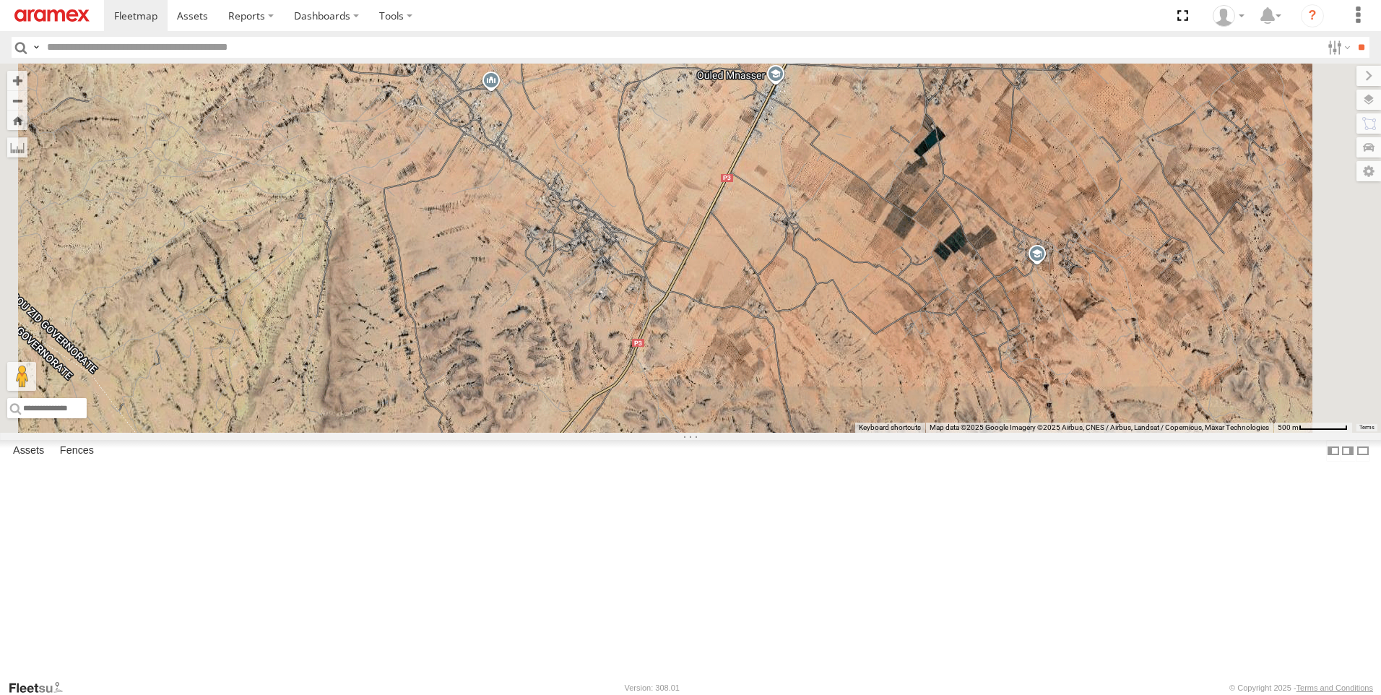
click at [0, 0] on span at bounding box center [0, 0] width 0 height 0
click at [0, 0] on div "Gafsa Branch" at bounding box center [0, 0] width 0 height 0
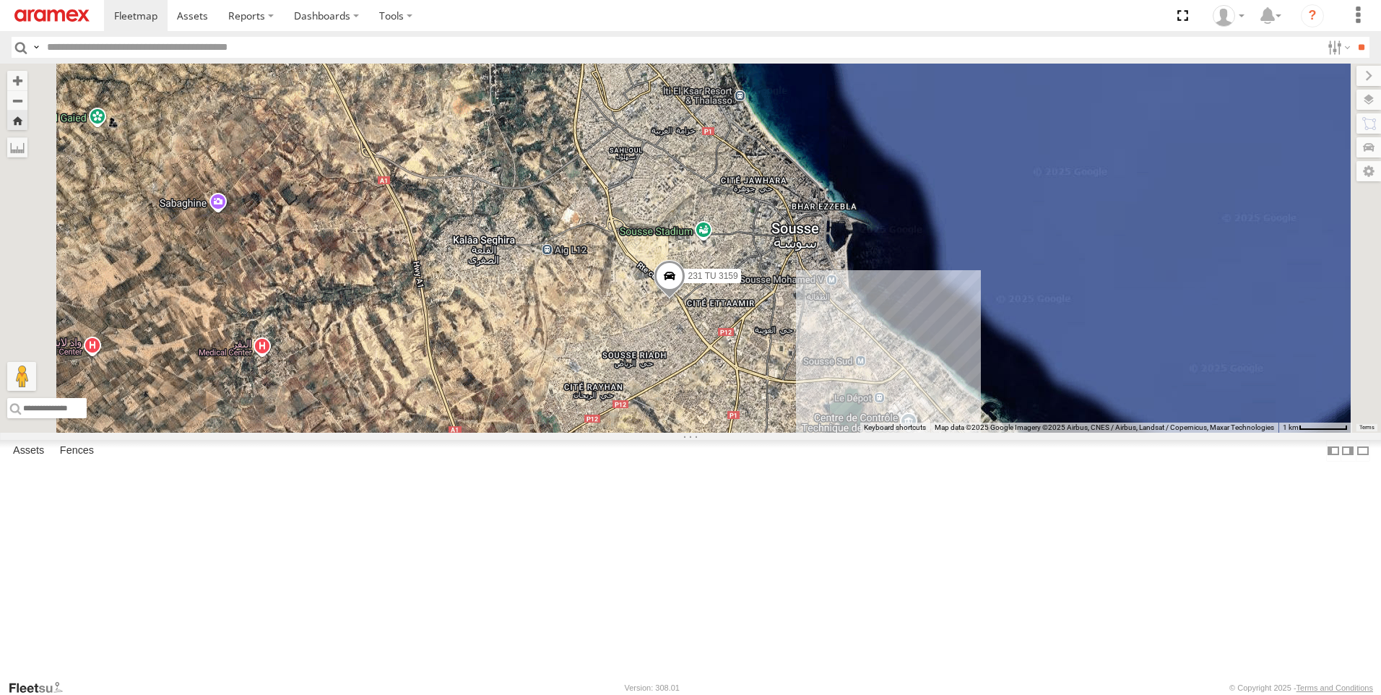
click at [0, 0] on div "Gafsa Branch" at bounding box center [0, 0] width 0 height 0
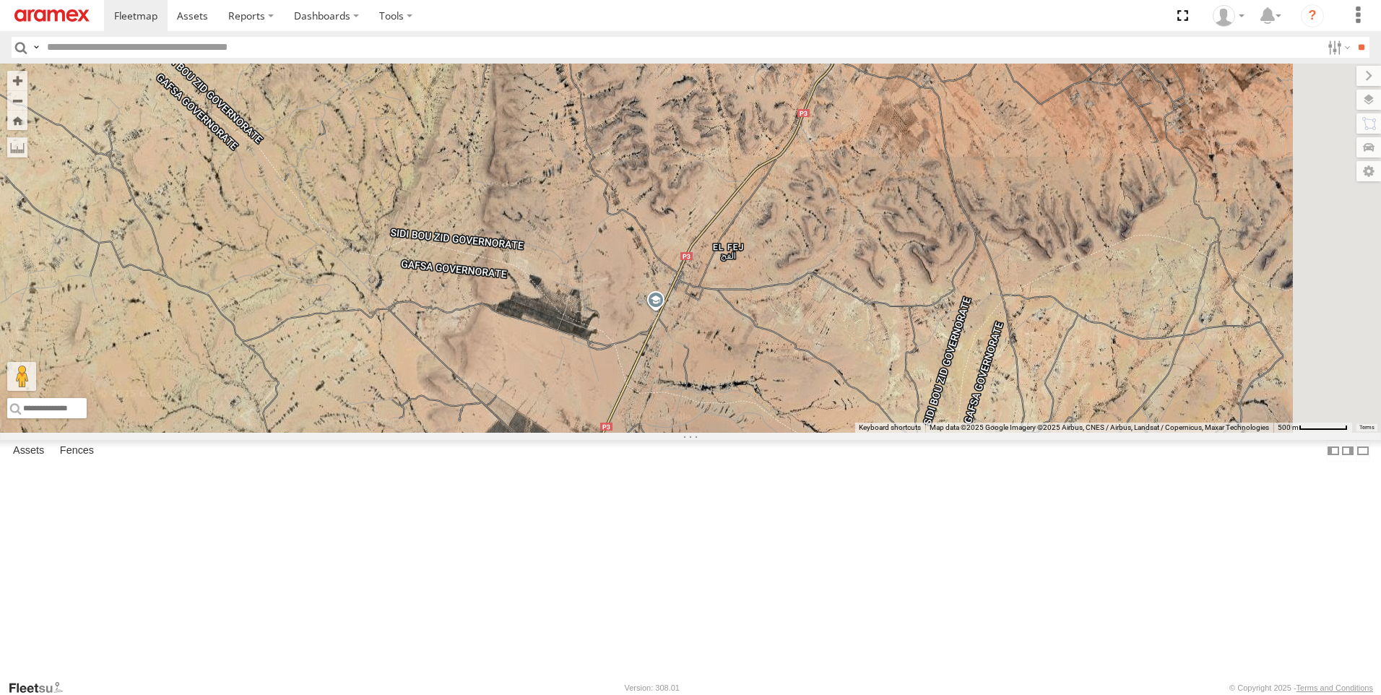
click at [0, 0] on div "Gafsa Branch" at bounding box center [0, 0] width 0 height 0
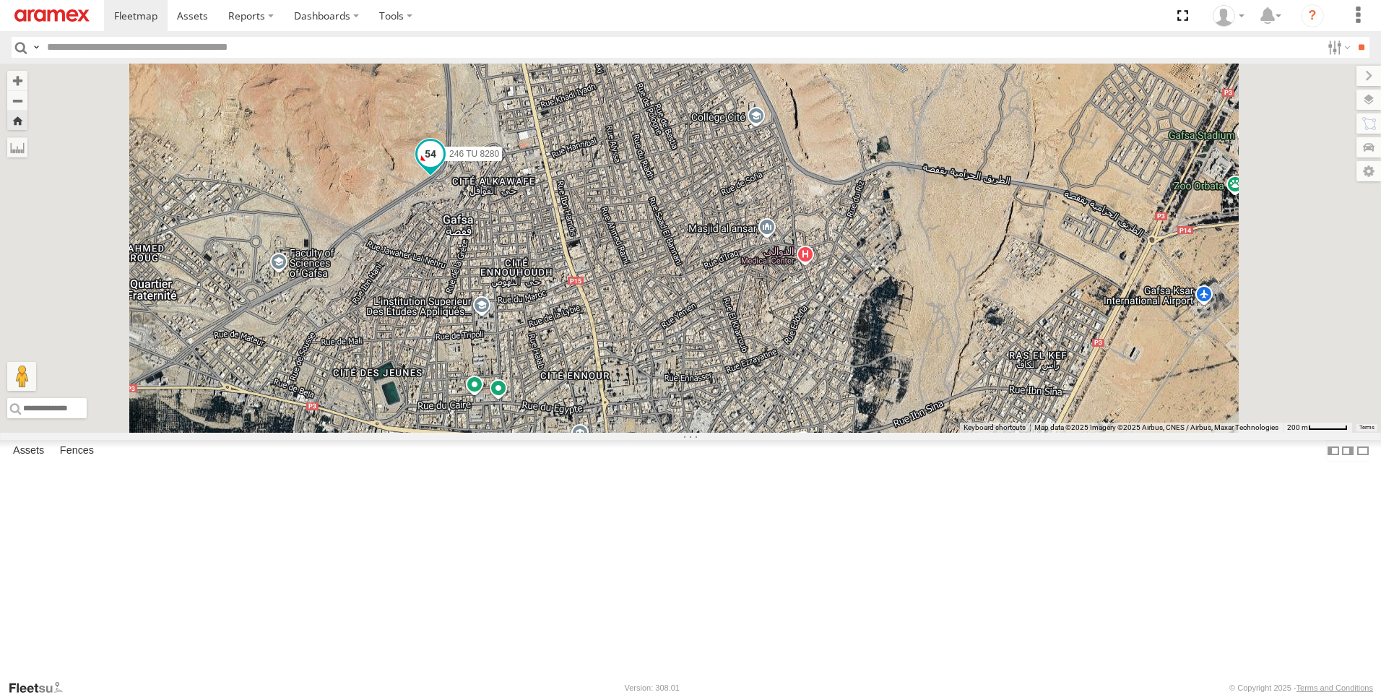
click at [443, 167] on span at bounding box center [430, 154] width 26 height 26
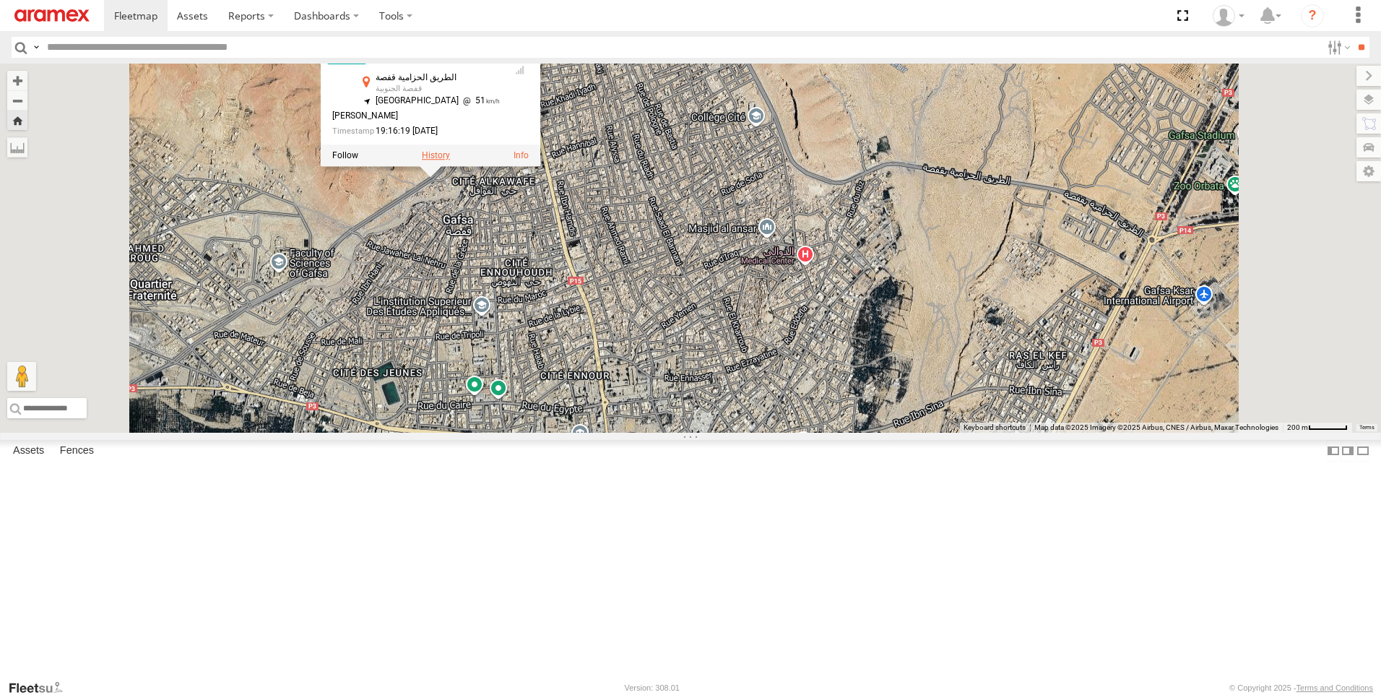
click at [450, 160] on label at bounding box center [436, 155] width 28 height 10
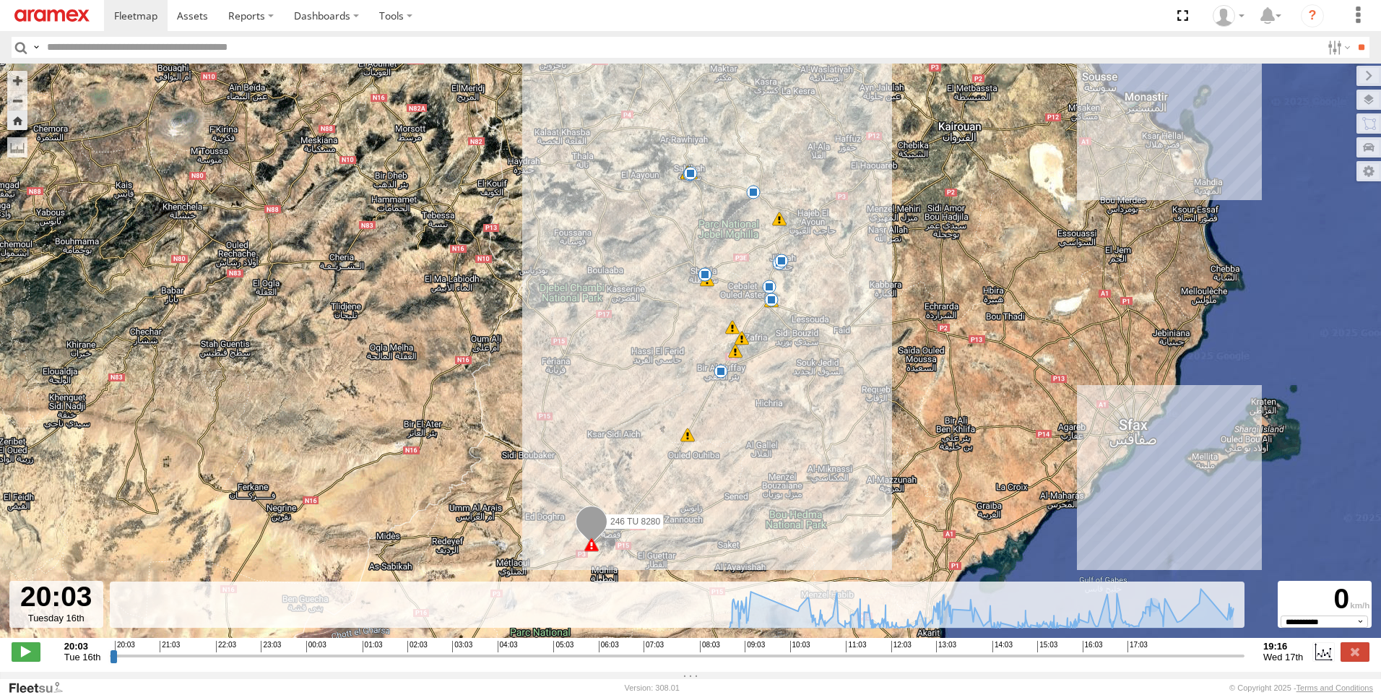
click at [1190, 661] on input "range" at bounding box center [677, 655] width 1134 height 14
drag, startPoint x: 1189, startPoint y: 664, endPoint x: 1228, endPoint y: 666, distance: 38.3
click at [1228, 662] on input "range" at bounding box center [677, 655] width 1134 height 14
click at [28, 662] on div "20:03 Tue 16th Created with Highcharts 6.0.7 [DOMAIN_NAME] 20:03 21:03 22:03 23…" at bounding box center [691, 652] width 1358 height 22
click at [37, 661] on span at bounding box center [26, 651] width 29 height 19
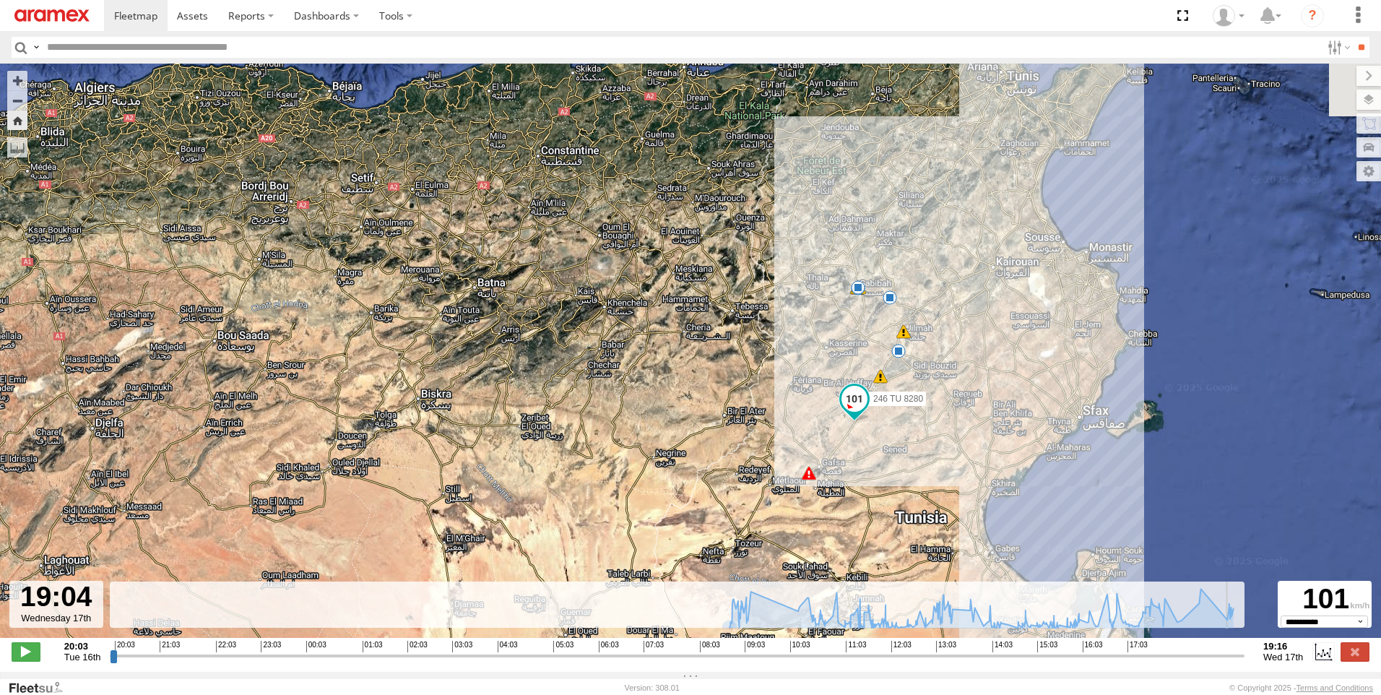
drag, startPoint x: 992, startPoint y: 517, endPoint x: 792, endPoint y: 493, distance: 201.5
click at [862, 469] on div "246 TU 8280 08:03 Wed 08:42 Wed 08:42 Wed 13:40 Wed 14:45 Wed 15:58 Wed 15:58 W…" at bounding box center [690, 358] width 1381 height 589
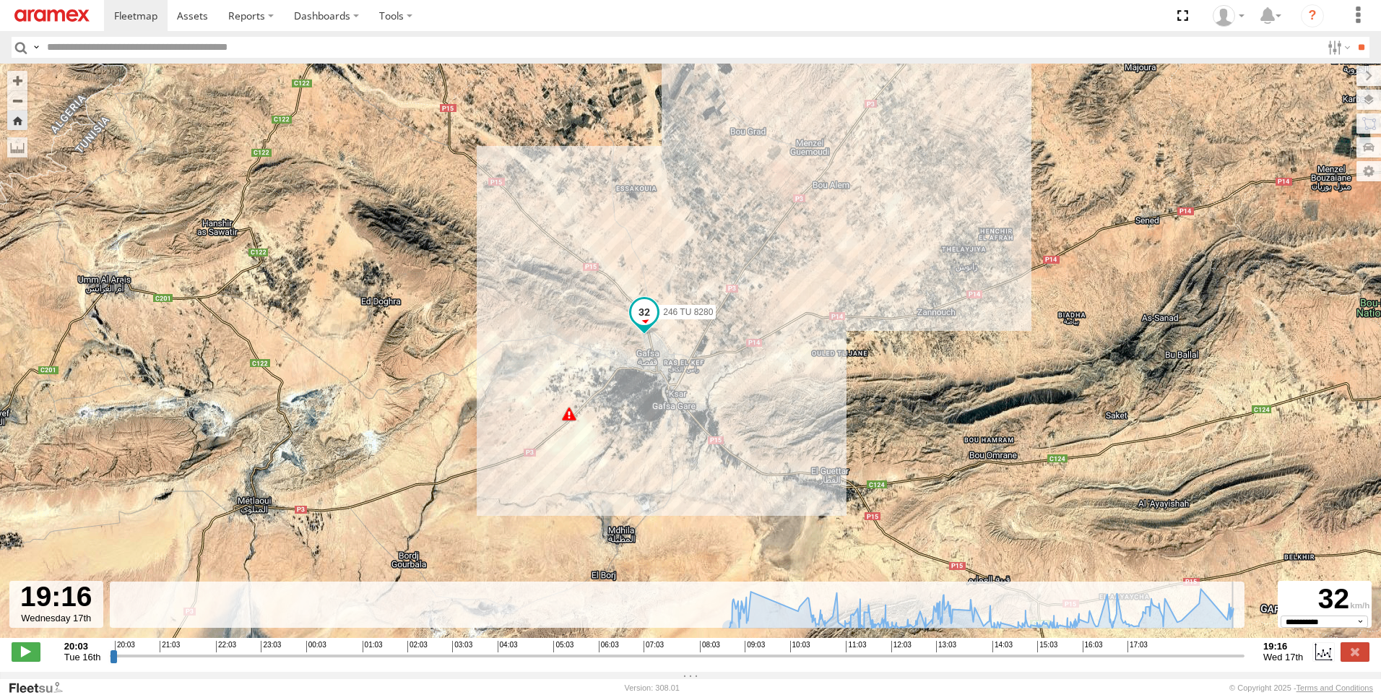
type input "**********"
click at [1351, 657] on label at bounding box center [1354, 651] width 29 height 19
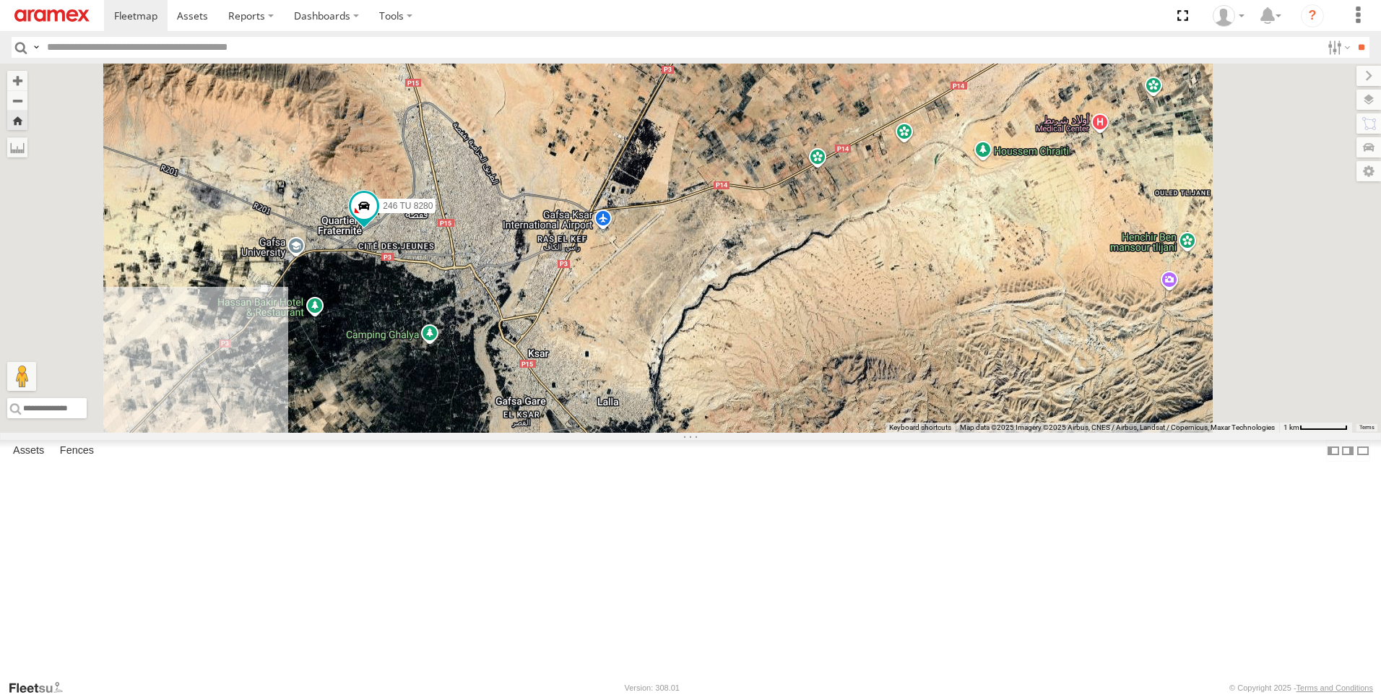
click at [0, 0] on div "246 TU 8280" at bounding box center [0, 0] width 0 height 0
